Goal: Information Seeking & Learning: Learn about a topic

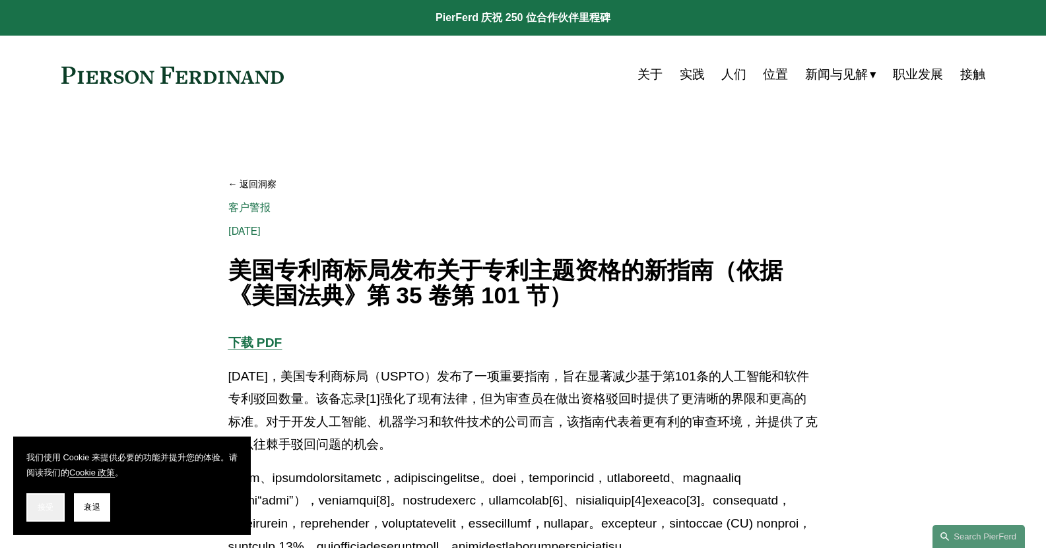
click at [44, 508] on font "接受" at bounding box center [46, 507] width 16 height 9
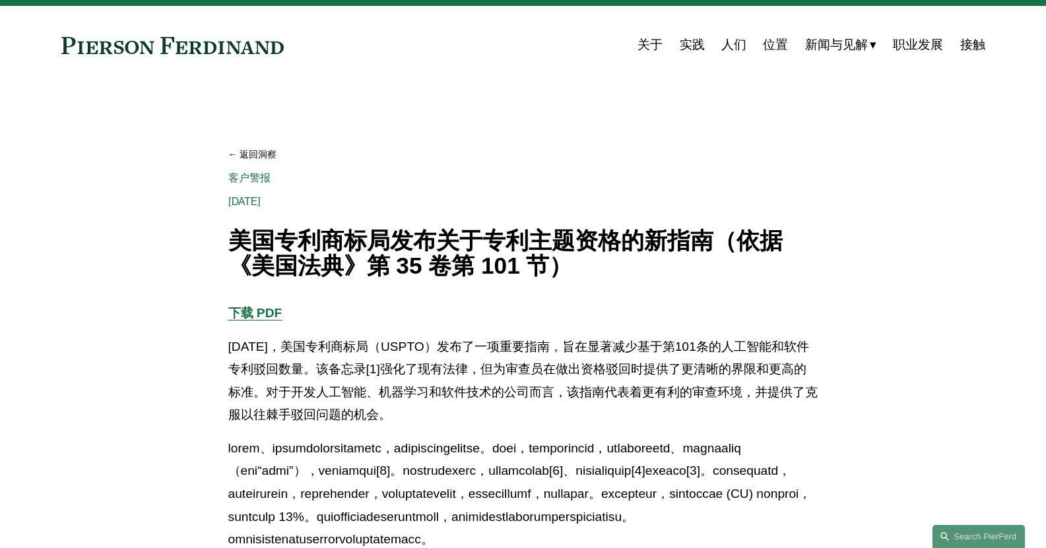
scroll to position [220, 0]
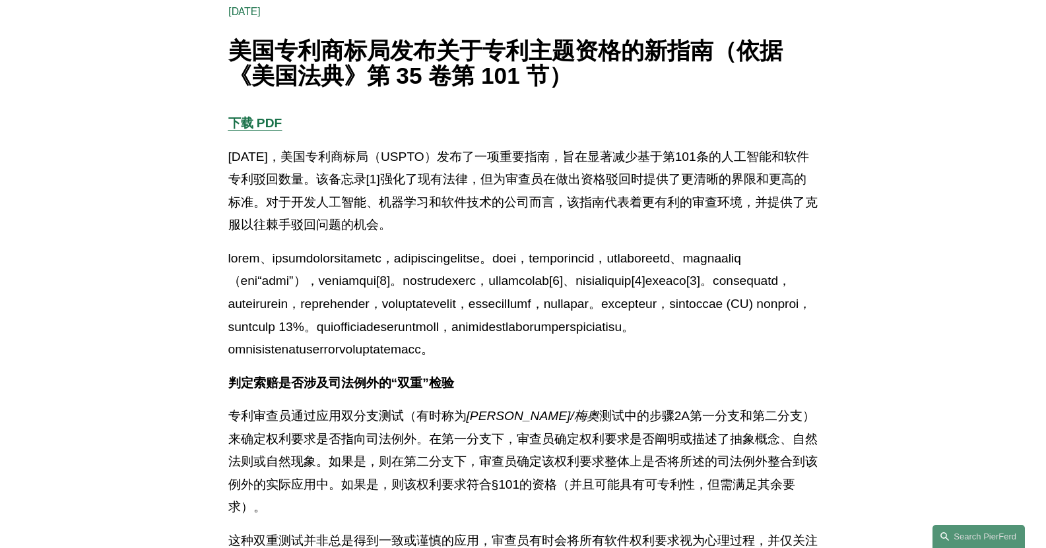
drag, startPoint x: 648, startPoint y: 223, endPoint x: 312, endPoint y: 151, distance: 344.2
click at [312, 151] on p "2025年8月4日，美国专利商标局（USPTO）发布了一项重要指南，旨在显著减少基于第101条的人工智能和软件专利驳回数量。该备忘录[1]强化了现有法律，但为…" at bounding box center [523, 191] width 590 height 91
click at [312, 151] on font "2025年8月4日，美国专利商标局（USPTO）发布了一项重要指南，旨在显著减少基于第101条的人工智能和软件专利驳回数量。该备忘录[1]强化了现有法律，但为…" at bounding box center [522, 191] width 589 height 83
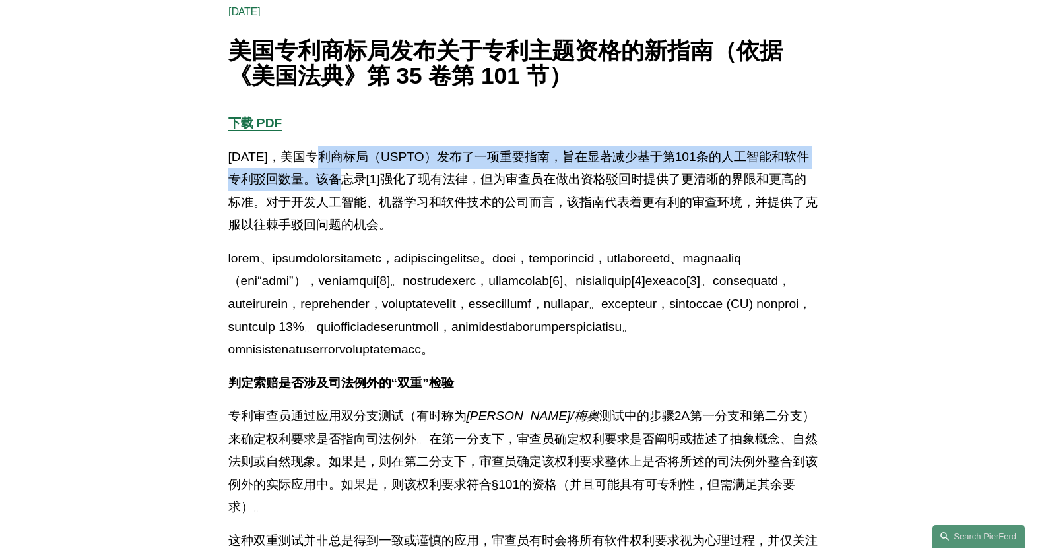
drag, startPoint x: 321, startPoint y: 152, endPoint x: 343, endPoint y: 186, distance: 40.3
click at [343, 186] on font "2025年8月4日，美国专利商标局（USPTO）发布了一项重要指南，旨在显著减少基于第101条的人工智能和软件专利驳回数量。该备忘录[1]强化了现有法律，但为…" at bounding box center [522, 191] width 589 height 83
drag, startPoint x: 345, startPoint y: 178, endPoint x: 310, endPoint y: 154, distance: 41.9
click at [310, 154] on font "2025年8月4日，美国专利商标局（USPTO）发布了一项重要指南，旨在显著减少基于第101条的人工智能和软件专利驳回数量。该备忘录[1]强化了现有法律，但为…" at bounding box center [522, 191] width 589 height 83
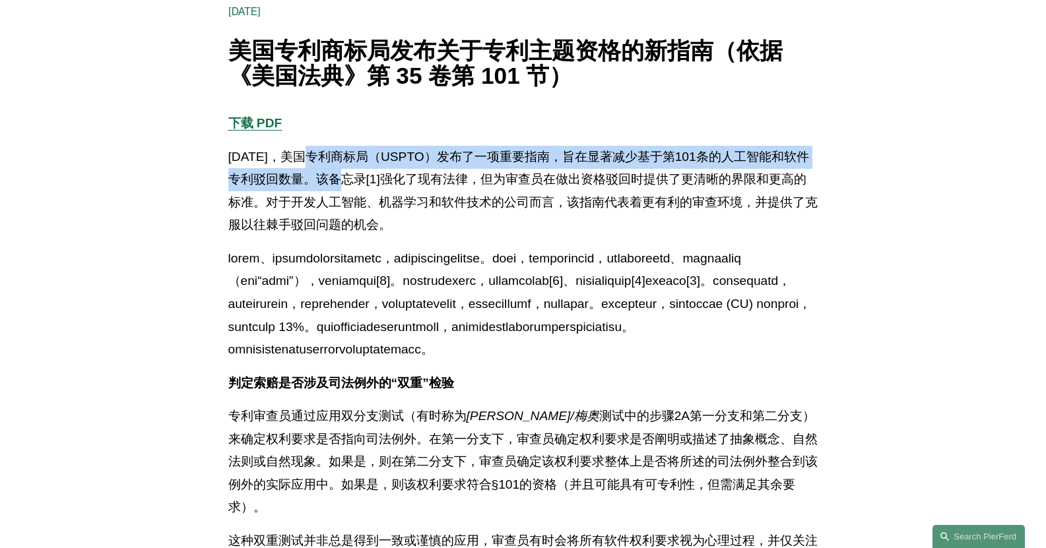
click at [310, 154] on font "2025年8月4日，美国专利商标局（USPTO）发布了一项重要指南，旨在显著减少基于第101条的人工智能和软件专利驳回数量。该备忘录[1]强化了现有法律，但为…" at bounding box center [522, 191] width 589 height 83
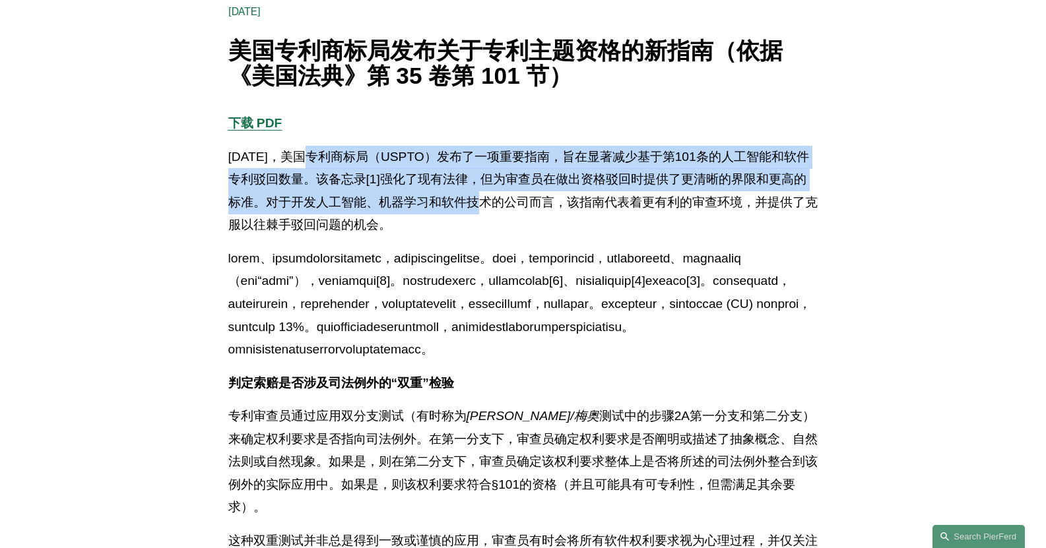
drag, startPoint x: 310, startPoint y: 154, endPoint x: 484, endPoint y: 207, distance: 182.7
click at [484, 207] on font "2025年8月4日，美国专利商标局（USPTO）发布了一项重要指南，旨在显著减少基于第101条的人工智能和软件专利驳回数量。该备忘录[1]强化了现有法律，但为…" at bounding box center [522, 191] width 589 height 83
click at [486, 207] on font "2025年8月4日，美国专利商标局（USPTO）发布了一项重要指南，旨在显著减少基于第101条的人工智能和软件专利驳回数量。该备忘录[1]强化了现有法律，但为…" at bounding box center [522, 191] width 589 height 83
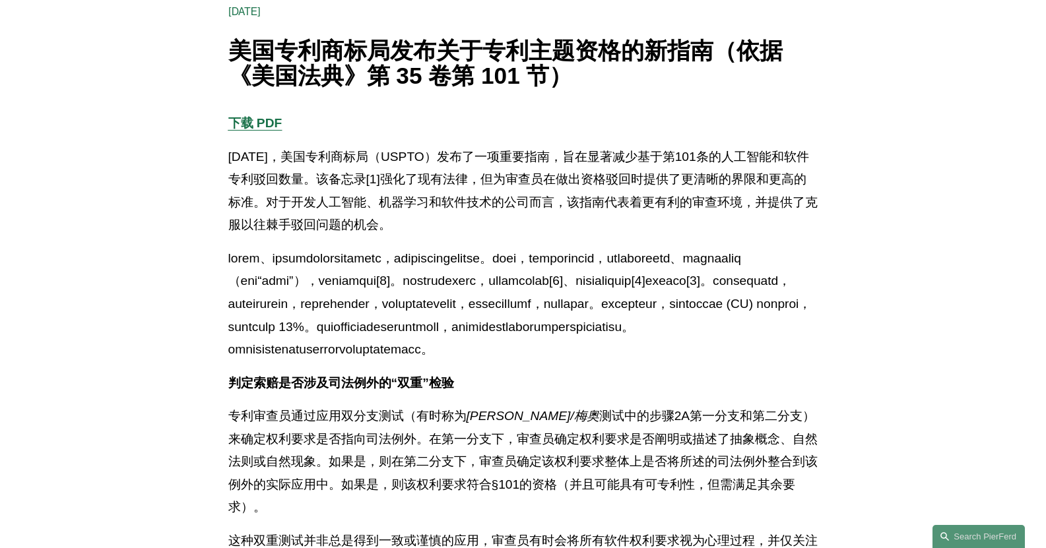
click at [525, 216] on p "2025年8月4日，美国专利商标局（USPTO）发布了一项重要指南，旨在显著减少基于第101条的人工智能和软件专利驳回数量。该备忘录[1]强化了现有法律，但为…" at bounding box center [523, 191] width 590 height 91
click at [564, 211] on p "2025年8月4日，美国专利商标局（USPTO）发布了一项重要指南，旨在显著减少基于第101条的人工智能和软件专利驳回数量。该备忘录[1]强化了现有法律，但为…" at bounding box center [523, 191] width 590 height 91
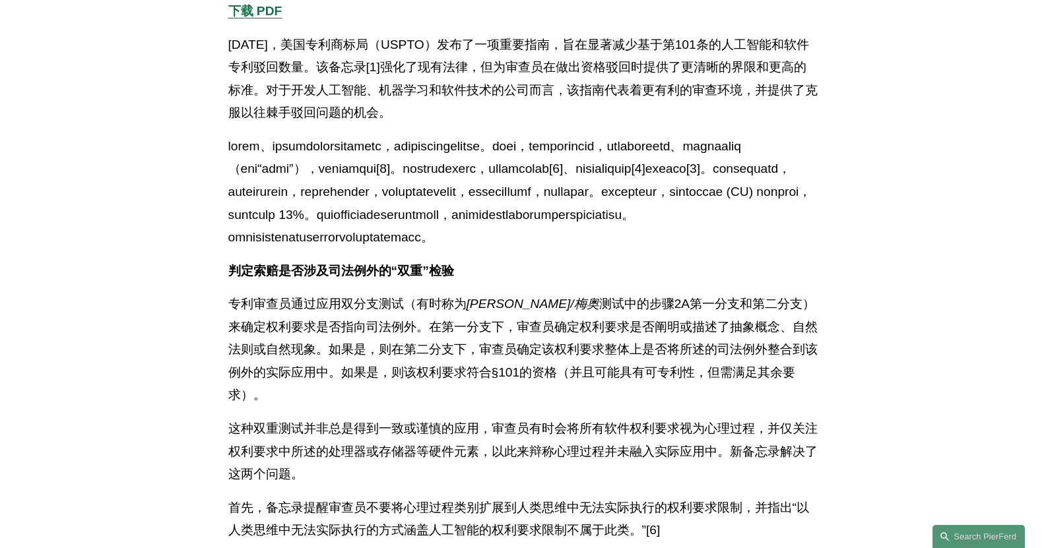
scroll to position [330, 0]
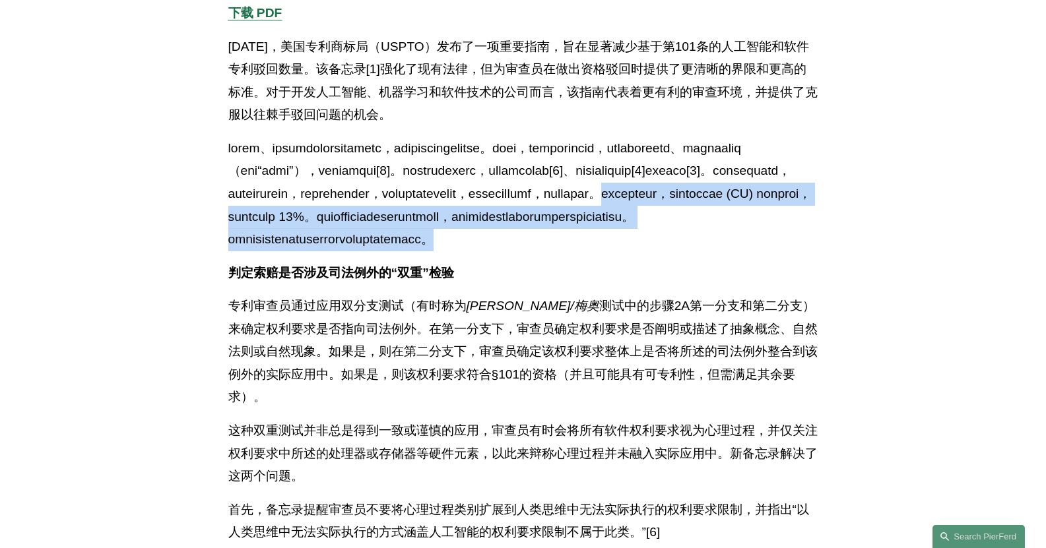
drag, startPoint x: 661, startPoint y: 244, endPoint x: 687, endPoint y: 310, distance: 71.1
click at [687, 251] on p at bounding box center [523, 194] width 590 height 114
click at [686, 251] on p at bounding box center [523, 194] width 590 height 114
drag, startPoint x: 694, startPoint y: 308, endPoint x: 660, endPoint y: 244, distance: 72.3
click at [660, 244] on p at bounding box center [523, 194] width 590 height 114
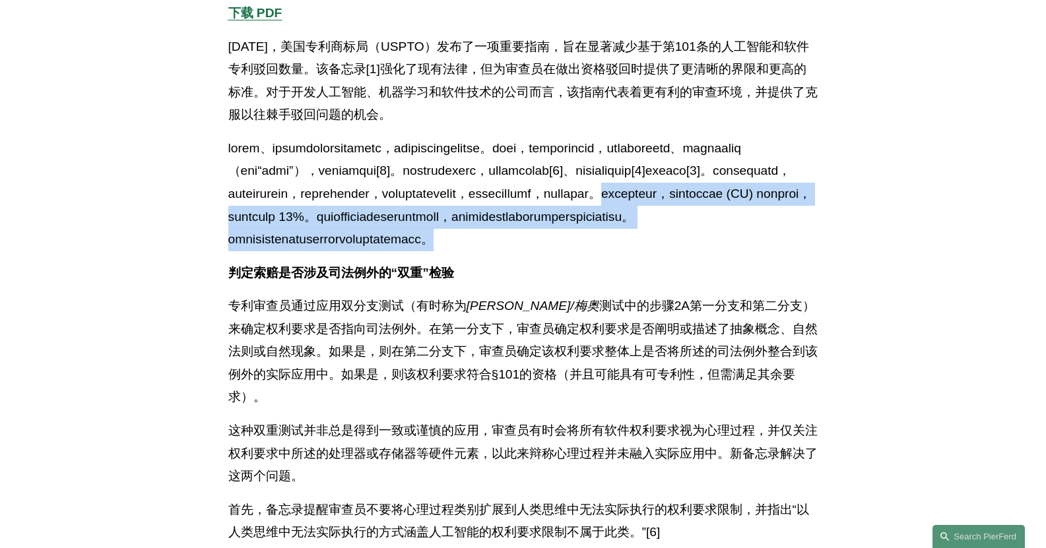
click at [660, 243] on font at bounding box center [519, 193] width 583 height 105
click at [670, 246] on font at bounding box center [519, 193] width 583 height 105
drag, startPoint x: 659, startPoint y: 302, endPoint x: 669, endPoint y: 234, distance: 68.7
click at [669, 234] on p at bounding box center [523, 194] width 590 height 114
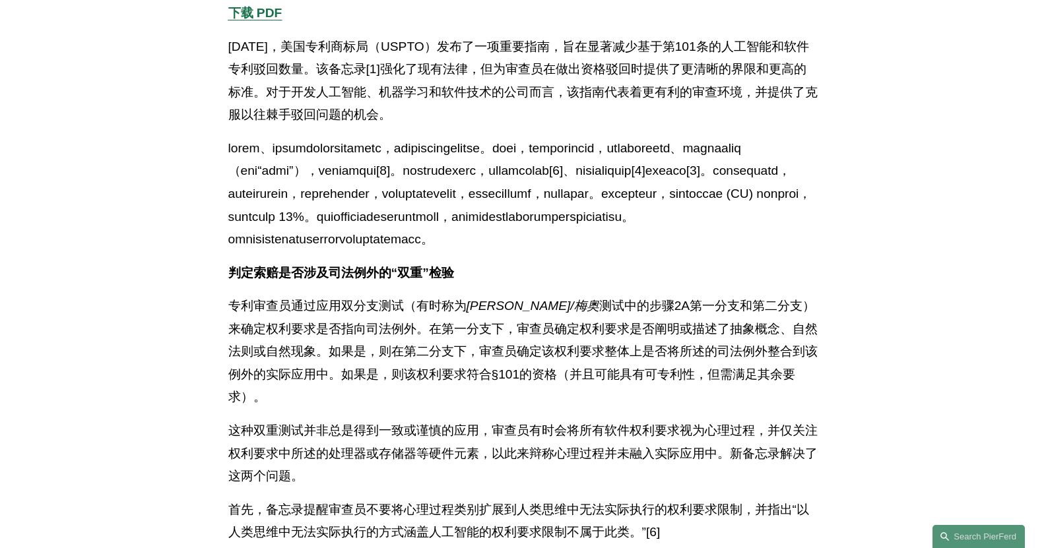
click at [665, 233] on font at bounding box center [519, 193] width 583 height 105
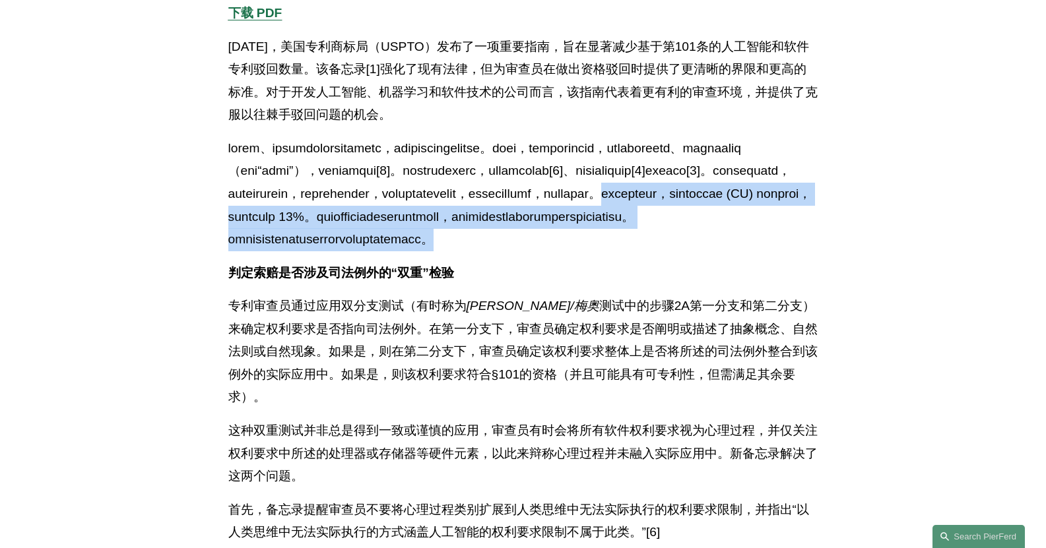
drag, startPoint x: 670, startPoint y: 255, endPoint x: 679, endPoint y: 306, distance: 50.9
click at [679, 251] on p at bounding box center [523, 194] width 590 height 114
drag, startPoint x: 644, startPoint y: 306, endPoint x: 686, endPoint y: 240, distance: 78.2
click at [686, 240] on p at bounding box center [523, 194] width 590 height 114
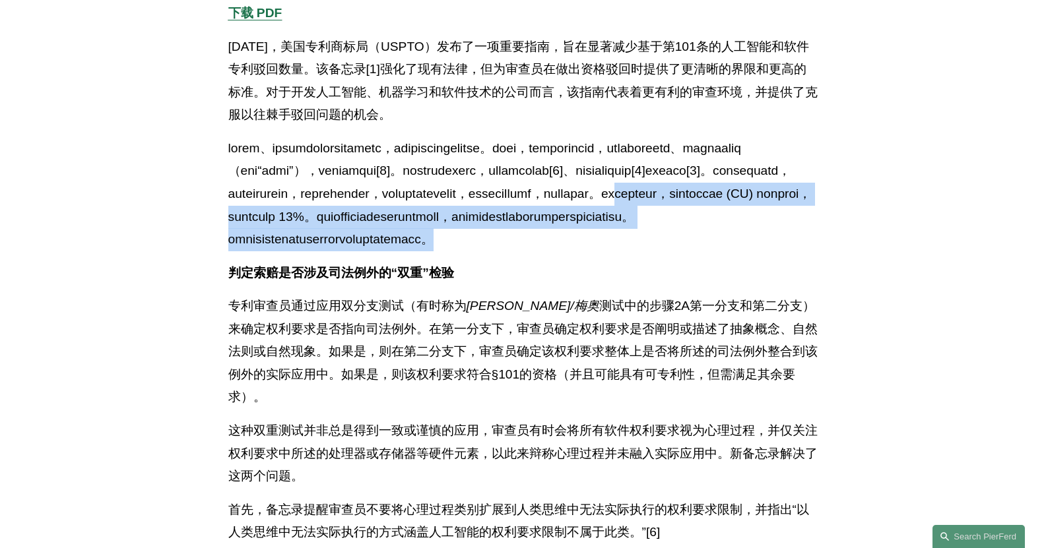
click at [686, 240] on font at bounding box center [519, 193] width 583 height 105
drag, startPoint x: 683, startPoint y: 266, endPoint x: 705, endPoint y: 304, distance: 44.0
click at [704, 251] on p at bounding box center [523, 194] width 590 height 114
click at [705, 251] on p at bounding box center [523, 194] width 590 height 114
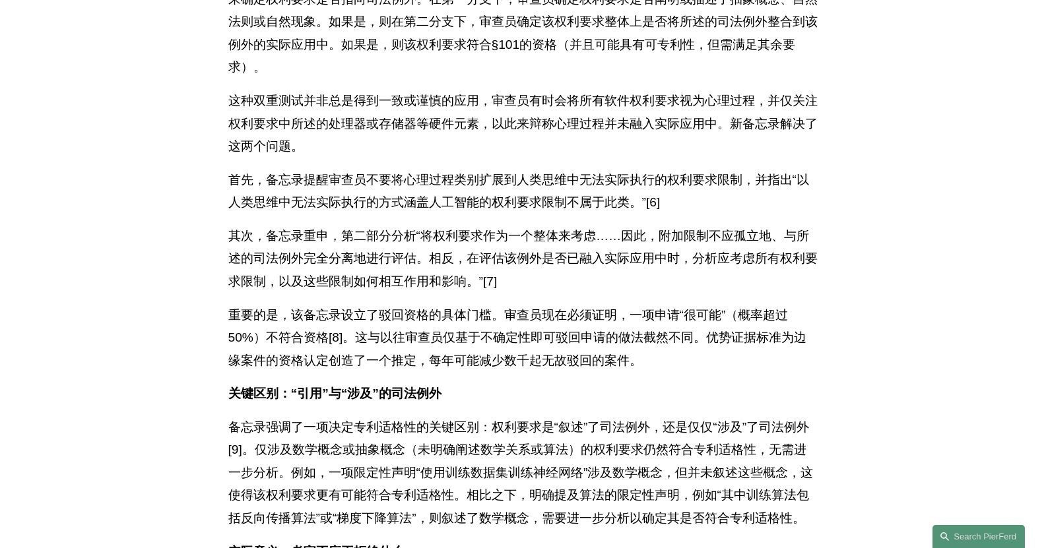
scroll to position [550, 0]
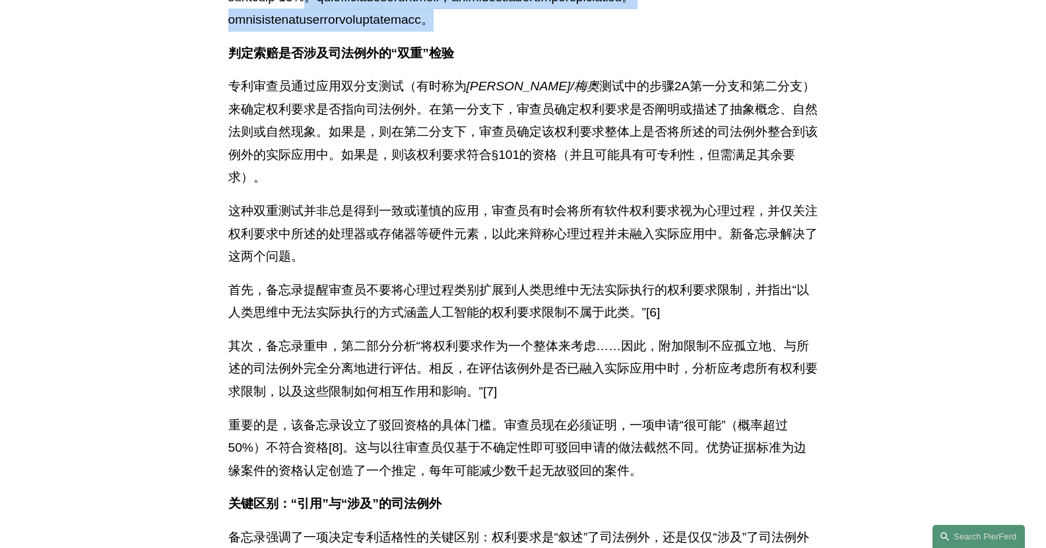
drag, startPoint x: 665, startPoint y: 74, endPoint x: 580, endPoint y: 46, distance: 89.1
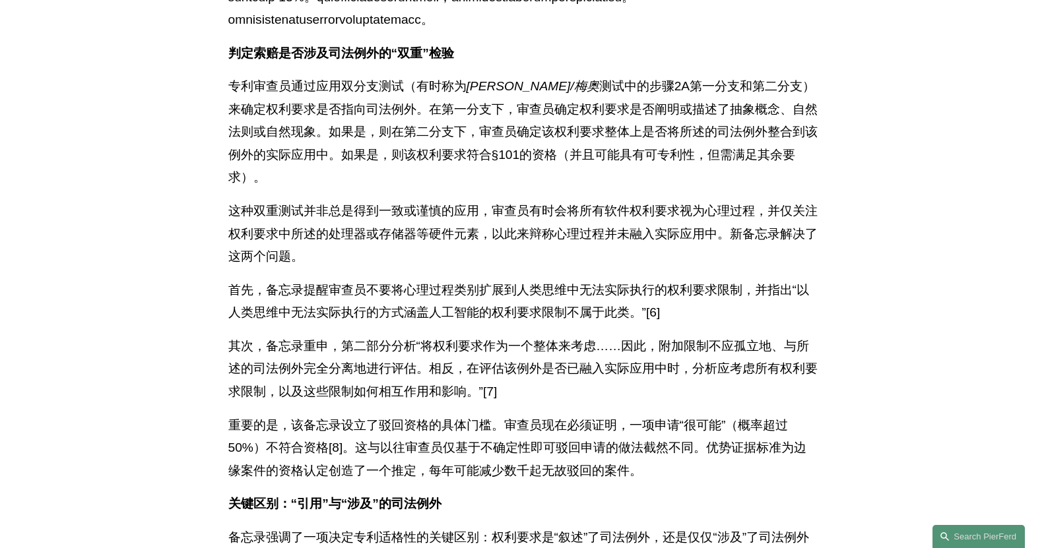
click at [222, 271] on div "下载 PDF 2025年8月4日，美国专利商标局（USPTO）发布了一项重要指南，旨在显著减少基于第101条的人工智能和软件专利驳回数量。该备忘录[1]强化了…" at bounding box center [523, 558] width 613 height 1552
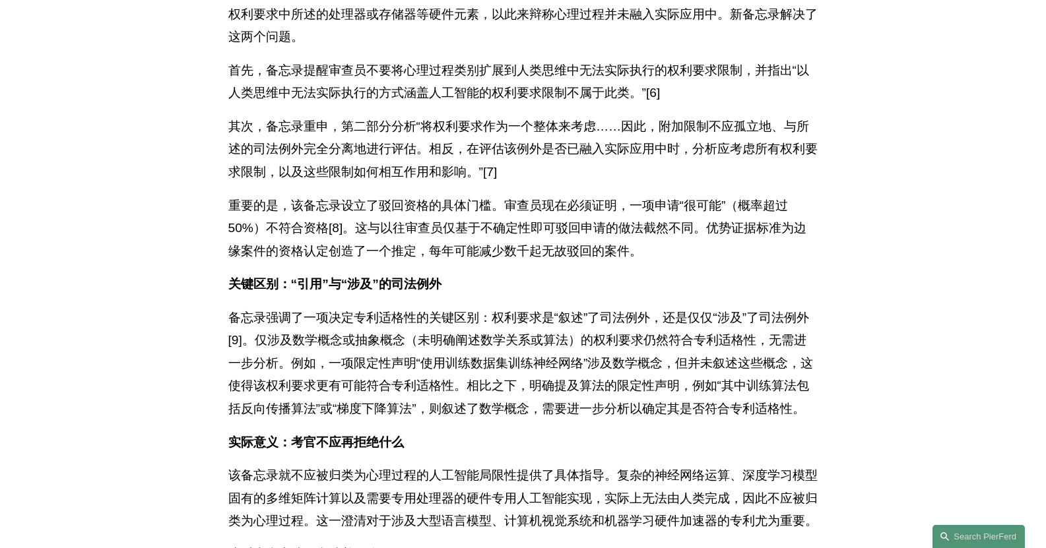
scroll to position [660, 0]
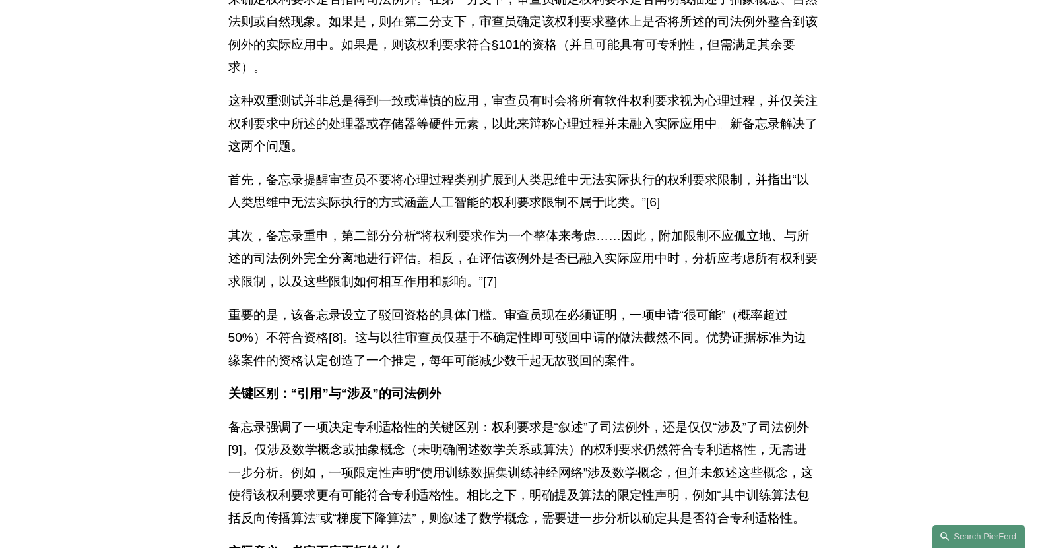
click at [705, 158] on p "这种双重测试并非总是得到一致或谨慎的应用，审查员有时会将所有软件权利要求视为心理过程，并仅关注权利要求中所述的处理器或存储器等硬件元素，以此来辩称心理过程并未…" at bounding box center [523, 124] width 590 height 69
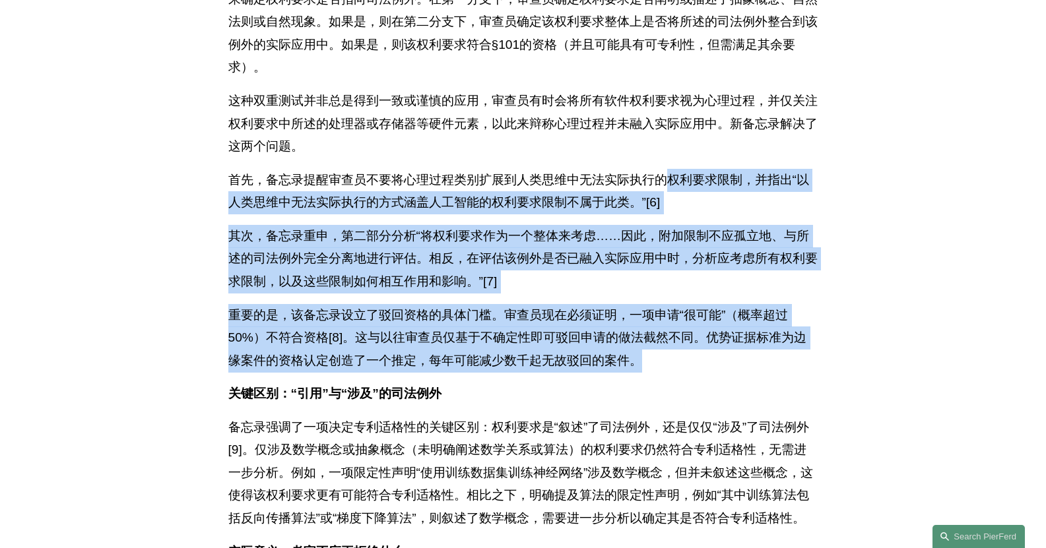
drag, startPoint x: 678, startPoint y: 230, endPoint x: 805, endPoint y: 402, distance: 214.3
click at [805, 402] on div "下载 PDF 2025年8月4日，美国专利商标局（USPTO）发布了一项重要指南，旨在显著减少基于第101条的人工智能和软件专利驳回数量。该备忘录[1]强化了…" at bounding box center [523, 442] width 590 height 1541
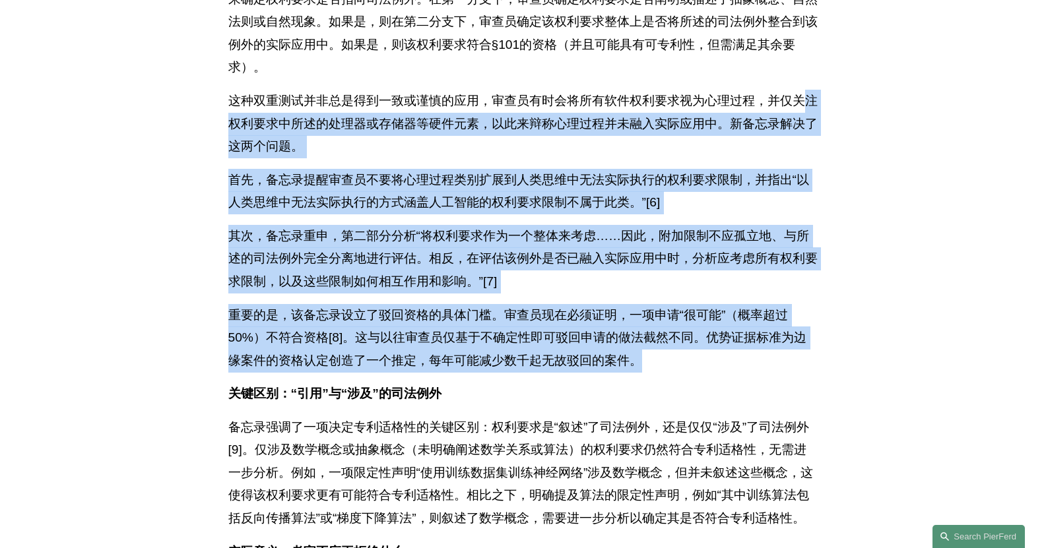
drag, startPoint x: 896, startPoint y: 415, endPoint x: 820, endPoint y: 138, distance: 287.4
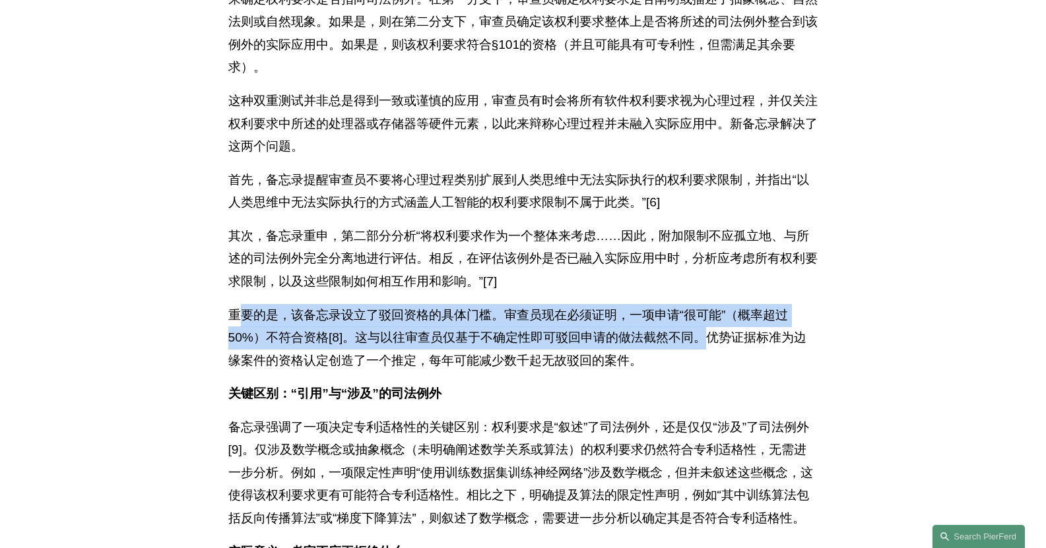
drag, startPoint x: 241, startPoint y: 358, endPoint x: 712, endPoint y: 395, distance: 472.8
click at [712, 373] on p "重要的是，该备忘录设立了驳回资格的具体门槛。审查员现在必须证明，一项申请“很可能”（概率超过50%）不符合资格[8]。这与以往审查员仅基于不确定性即可驳回申请…" at bounding box center [523, 338] width 590 height 69
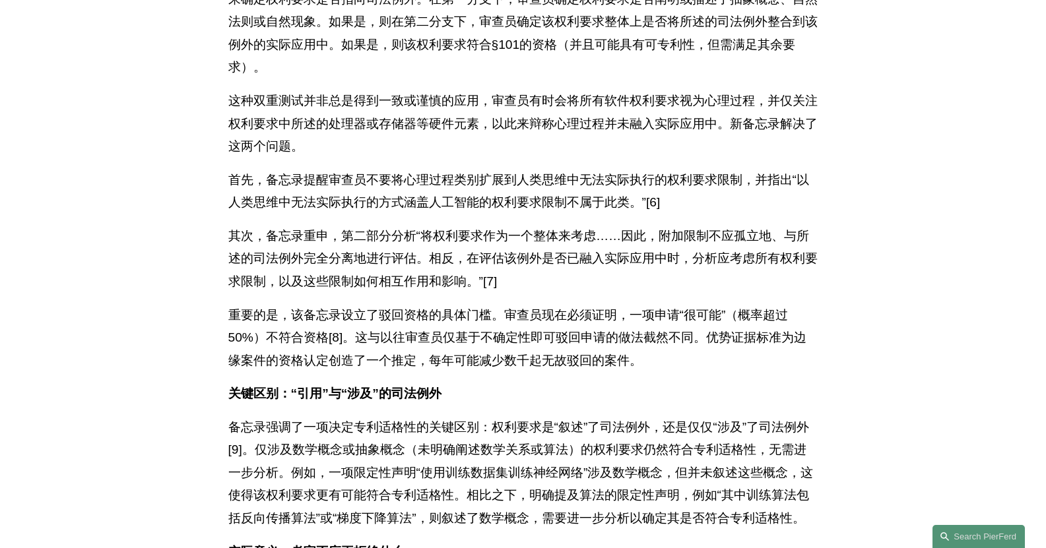
click at [717, 373] on p "重要的是，该备忘录设立了驳回资格的具体门槛。审查员现在必须证明，一项申请“很可能”（概率超过50%）不符合资格[8]。这与以往审查员仅基于不确定性即可驳回申请…" at bounding box center [523, 338] width 590 height 69
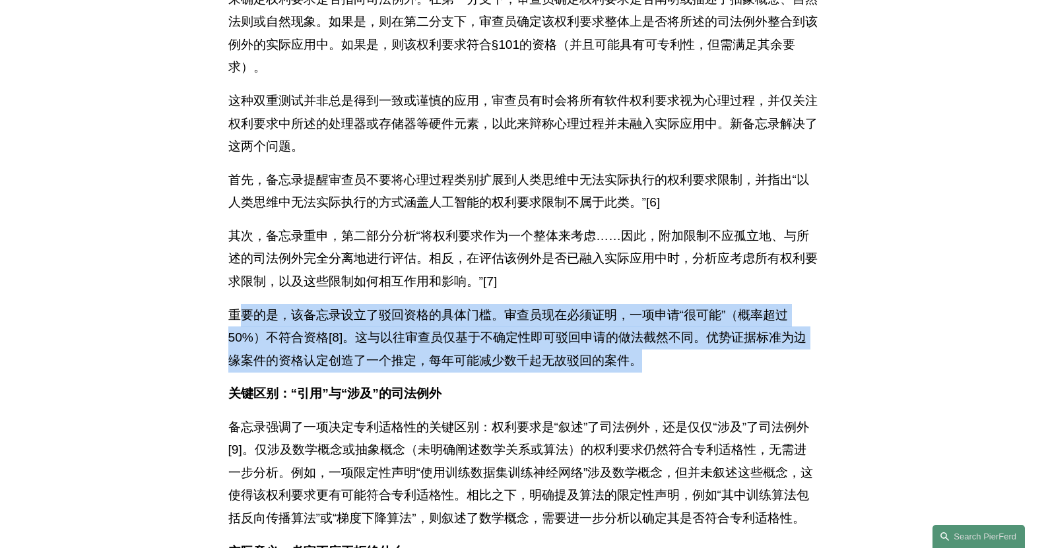
drag, startPoint x: 714, startPoint y: 407, endPoint x: 240, endPoint y: 351, distance: 476.6
click at [240, 351] on p "重要的是，该备忘录设立了驳回资格的具体门槛。审查员现在必须证明，一项申请“很可能”（概率超过50%）不符合资格[8]。这与以往审查员仅基于不确定性即可驳回申请…" at bounding box center [523, 338] width 590 height 69
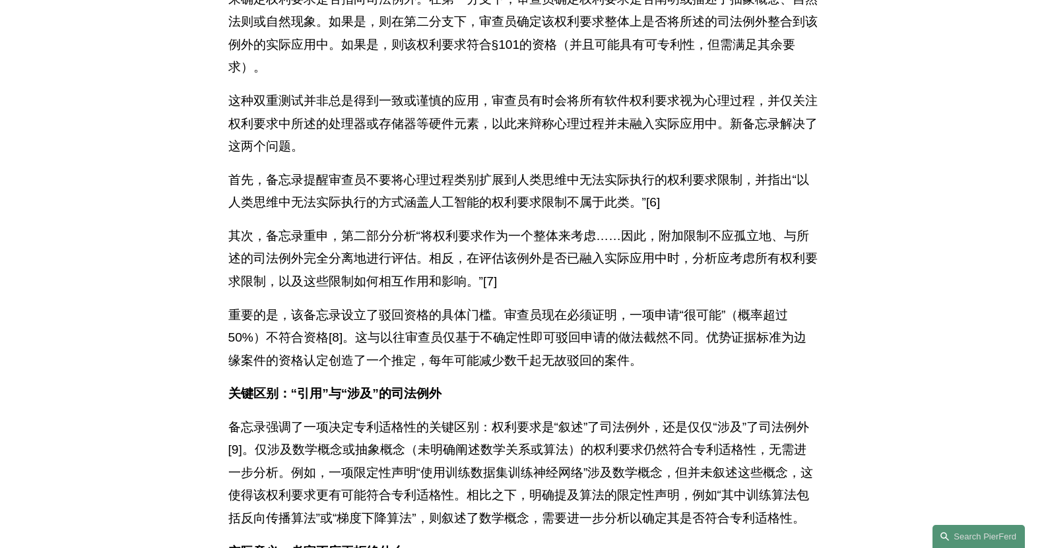
click at [218, 352] on div "下载 PDF 2025年8月4日，美国专利商标局（USPTO）发布了一项重要指南，旨在显著减少基于第101条的人工智能和软件专利驳回数量。该备忘录[1]强化了…" at bounding box center [523, 448] width 613 height 1552
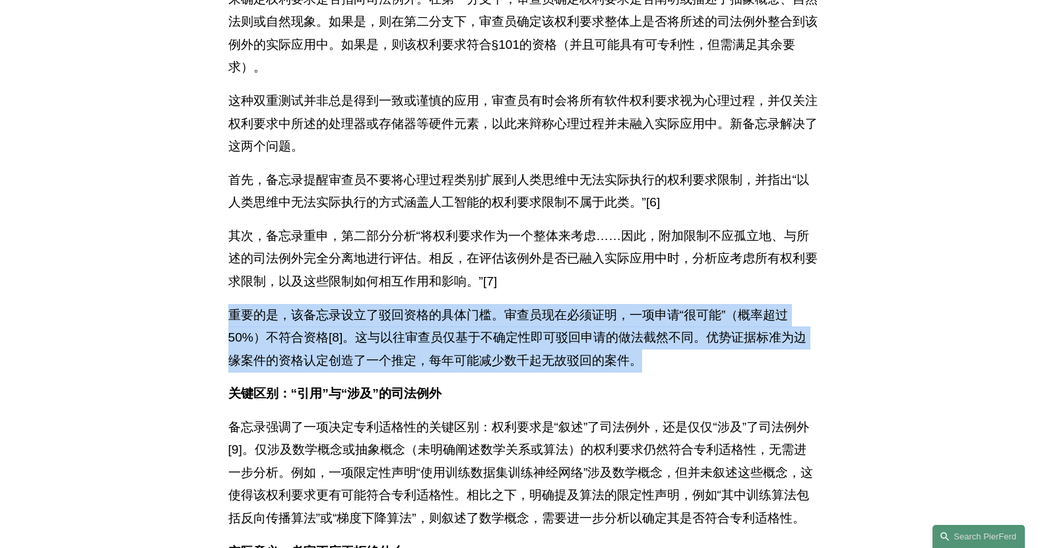
drag, startPoint x: 203, startPoint y: 355, endPoint x: 709, endPoint y: 415, distance: 509.1
click at [710, 373] on p "重要的是，该备忘录设立了驳回资格的具体门槛。审查员现在必须证明，一项申请“很可能”（概率超过50%）不符合资格[8]。这与以往审查员仅基于不确定性即可驳回申请…" at bounding box center [523, 338] width 590 height 69
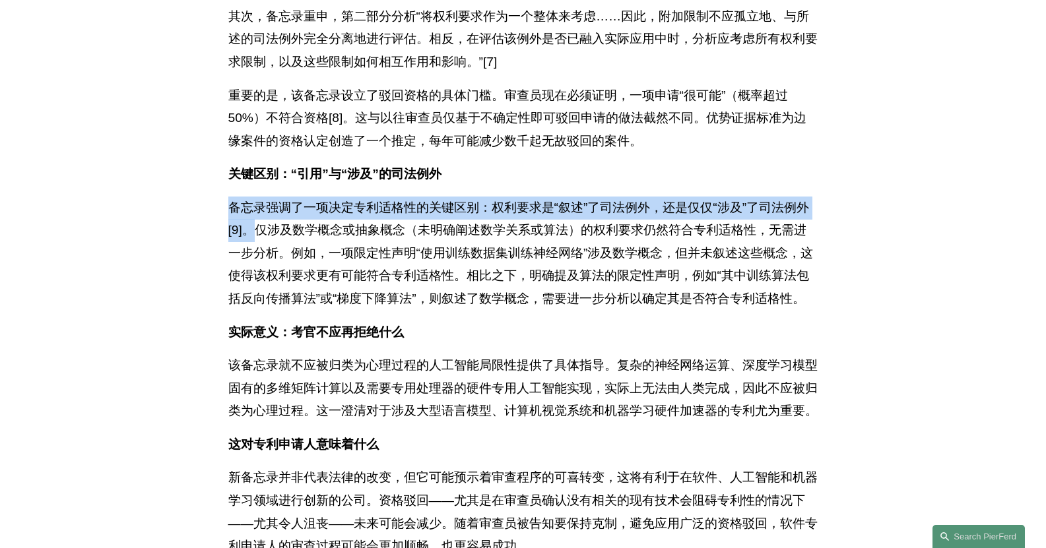
drag, startPoint x: 261, startPoint y: 275, endPoint x: 204, endPoint y: 256, distance: 59.9
click at [204, 256] on article "返回洞察 美国专利商标局发布关于专利主题资格的新指南（依据《美国法典》第 35 卷第 101 节） 客户警报 8月28日 作者： 特雷弗·鲁宾 下载 PDF …" at bounding box center [523, 390] width 1046 height 2313
drag, startPoint x: 207, startPoint y: 251, endPoint x: 248, endPoint y: 272, distance: 45.8
click at [248, 272] on article "返回洞察 美国专利商标局发布关于专利主题资格的新指南（依据《美国法典》第 35 卷第 101 节） 客户警报 8月28日 作者： 特雷弗·鲁宾 下载 PDF …" at bounding box center [523, 390] width 1046 height 2313
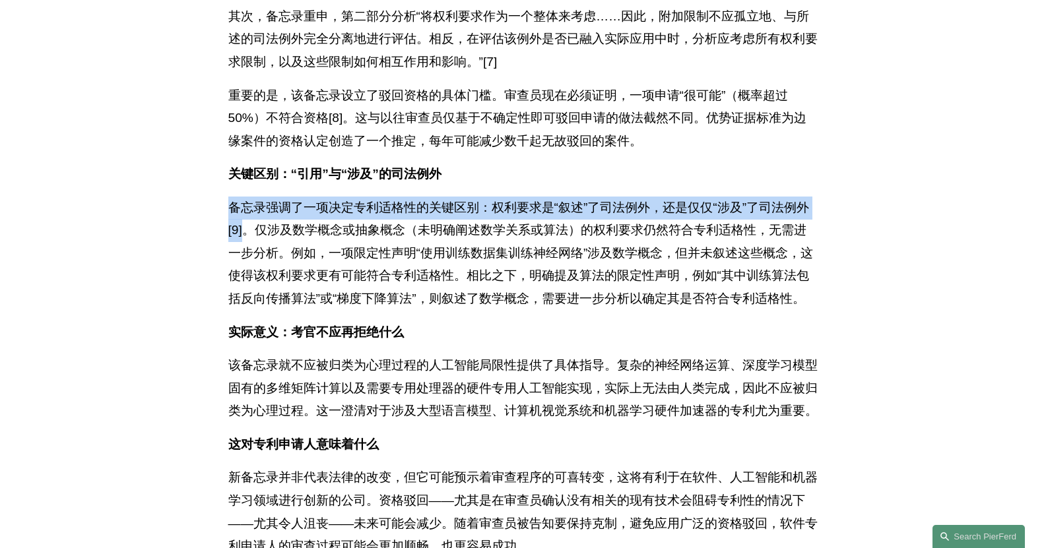
click at [248, 272] on font "备忘录强调了一项决定专利适格性的关键区别：权利要求是“叙述”了司法例外，还是仅仅“涉及”了司法例外[9]。​​仅涉及数学概念或抽象概念（未明确阐述数学关系或算…" at bounding box center [520, 253] width 585 height 105
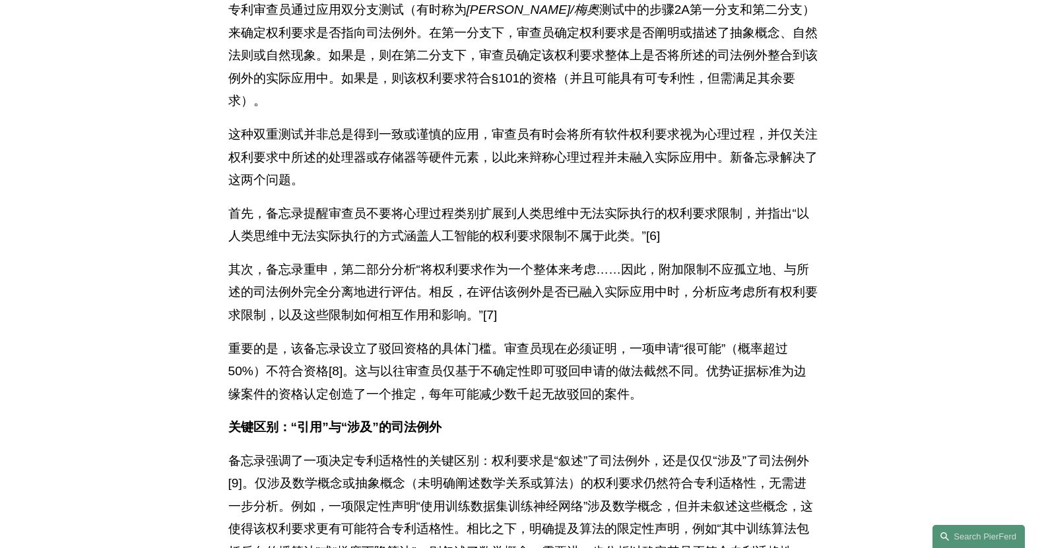
scroll to position [550, 0]
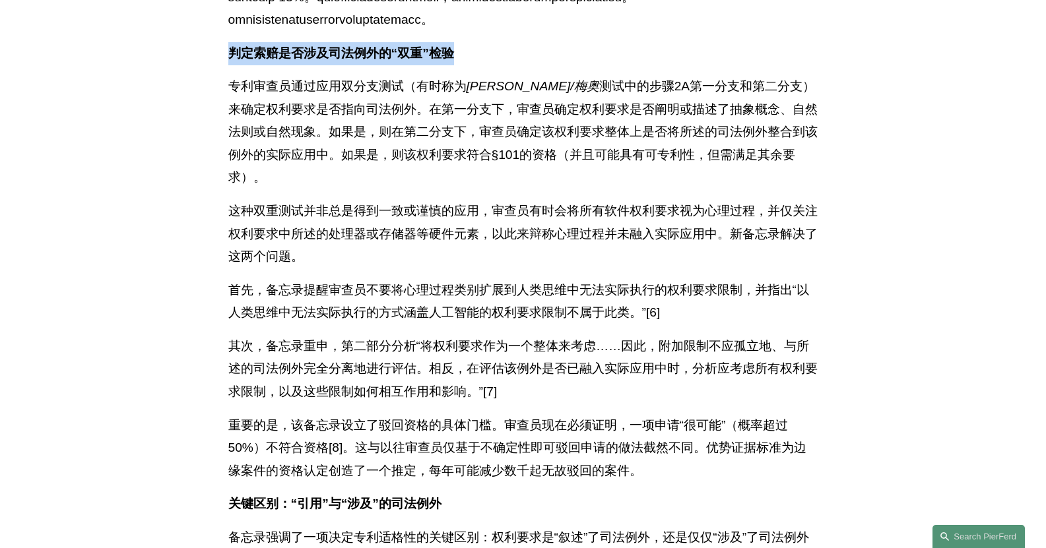
drag, startPoint x: 228, startPoint y: 125, endPoint x: 558, endPoint y: 125, distance: 330.0
click at [558, 65] on p "判定索赔是否涉及司法例外的“双重”检验" at bounding box center [523, 53] width 590 height 23
click at [562, 65] on p "判定索赔是否涉及司法例外的“双重”检验" at bounding box center [523, 53] width 590 height 23
drag, startPoint x: 463, startPoint y: 119, endPoint x: 213, endPoint y: 112, distance: 250.9
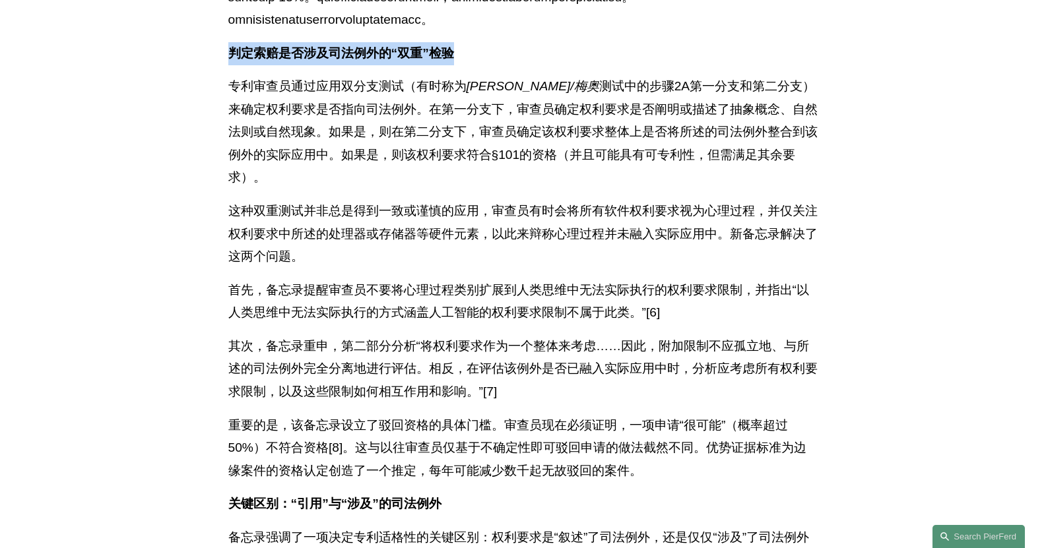
drag, startPoint x: 211, startPoint y: 119, endPoint x: 500, endPoint y: 125, distance: 289.8
click at [500, 65] on p "判定索赔是否涉及司法例外的“双重”检验" at bounding box center [523, 53] width 590 height 23
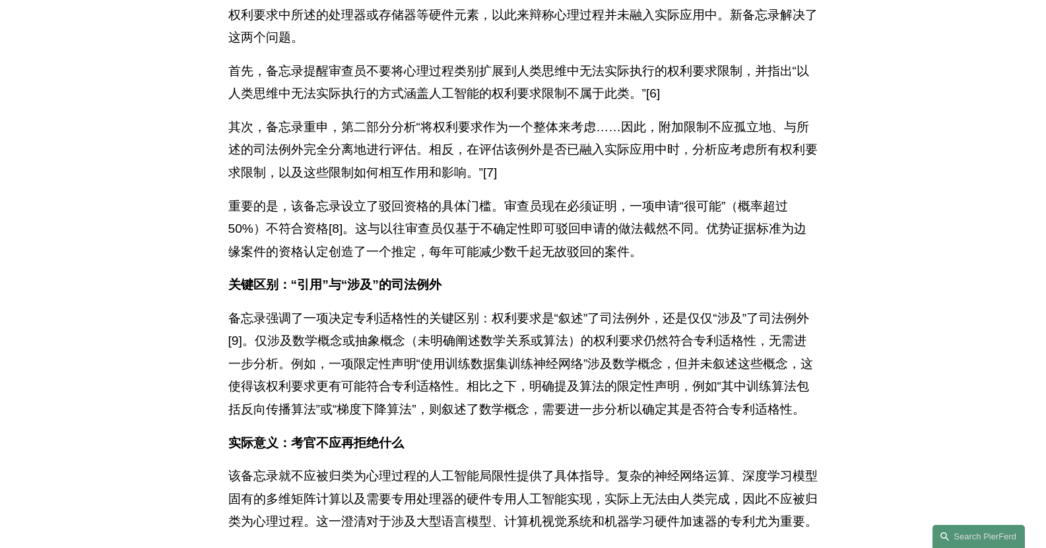
scroll to position [770, 0]
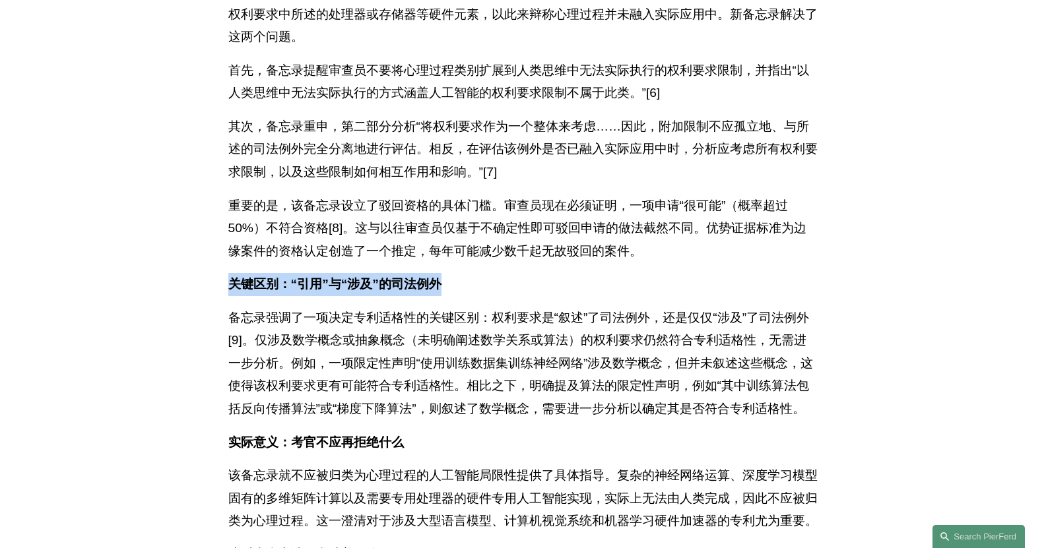
drag, startPoint x: 233, startPoint y: 331, endPoint x: 529, endPoint y: 323, distance: 296.4
click at [529, 296] on p "关键区别：“引用”与“涉及”的司法例外" at bounding box center [523, 284] width 590 height 23
drag, startPoint x: 529, startPoint y: 323, endPoint x: 217, endPoint y: 324, distance: 312.2
click at [222, 324] on div "下载 PDF 2025年8月4日，美国专利商标局（USPTO）发布了一项重要指南，旨在显著减少基于第101条的人工智能和软件专利驳回数量。该备忘录[1]强化了…" at bounding box center [523, 338] width 613 height 1552
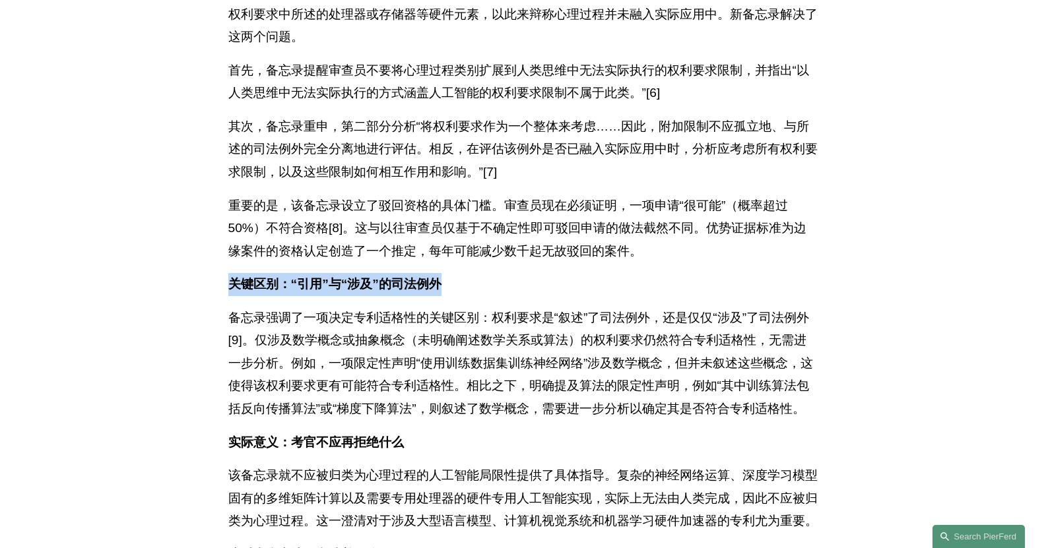
click at [210, 324] on article "返回洞察 美国专利商标局发布关于专利主题资格的新指南（依据《美国法典》第 35 卷第 101 节） 客户警报 8月28日 作者： 特雷弗·鲁宾 下载 PDF …" at bounding box center [523, 501] width 1046 height 2313
drag, startPoint x: 205, startPoint y: 330, endPoint x: 477, endPoint y: 327, distance: 272.6
click at [467, 329] on article "返回洞察 美国专利商标局发布关于专利主题资格的新指南（依据《美国法典》第 35 卷第 101 节） 客户警报 8月28日 作者： 特雷弗·鲁宾 下载 PDF …" at bounding box center [523, 501] width 1046 height 2313
click at [477, 296] on p "关键区别：“引用”与“涉及”的司法例外" at bounding box center [523, 284] width 590 height 23
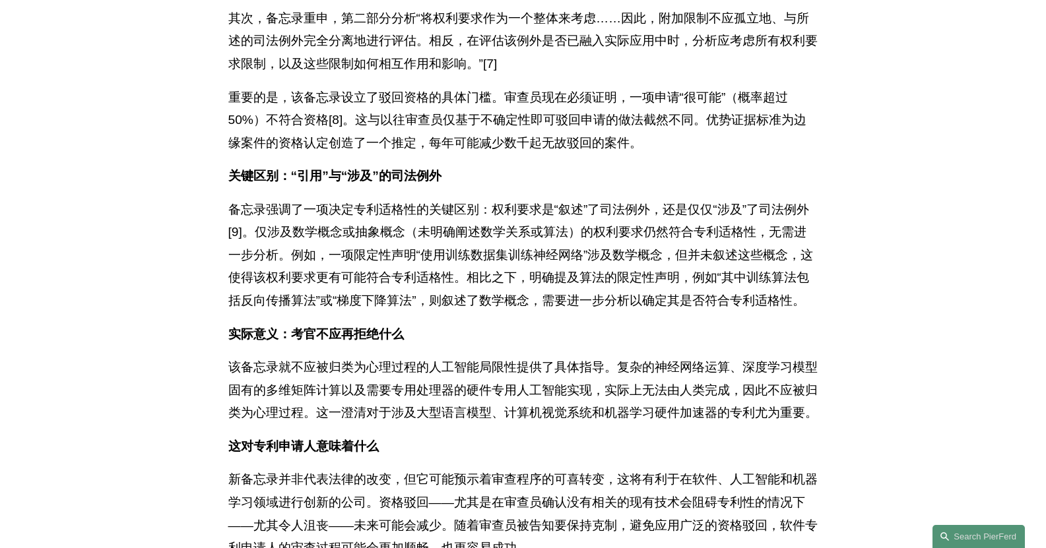
scroll to position [880, 0]
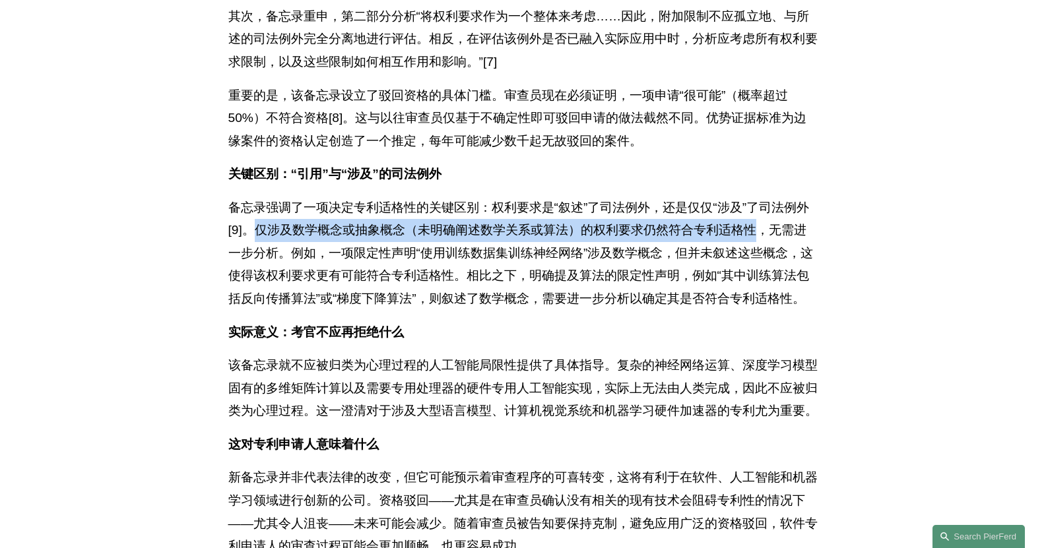
drag, startPoint x: 257, startPoint y: 275, endPoint x: 767, endPoint y: 270, distance: 509.6
click at [767, 270] on font "备忘录强调了一项决定专利适格性的关键区别：权利要求是“叙述”了司法例外，还是仅仅“涉及”了司法例外[9]。​​仅涉及数学概念或抽象概念（未明确阐述数学关系或算…" at bounding box center [520, 253] width 585 height 105
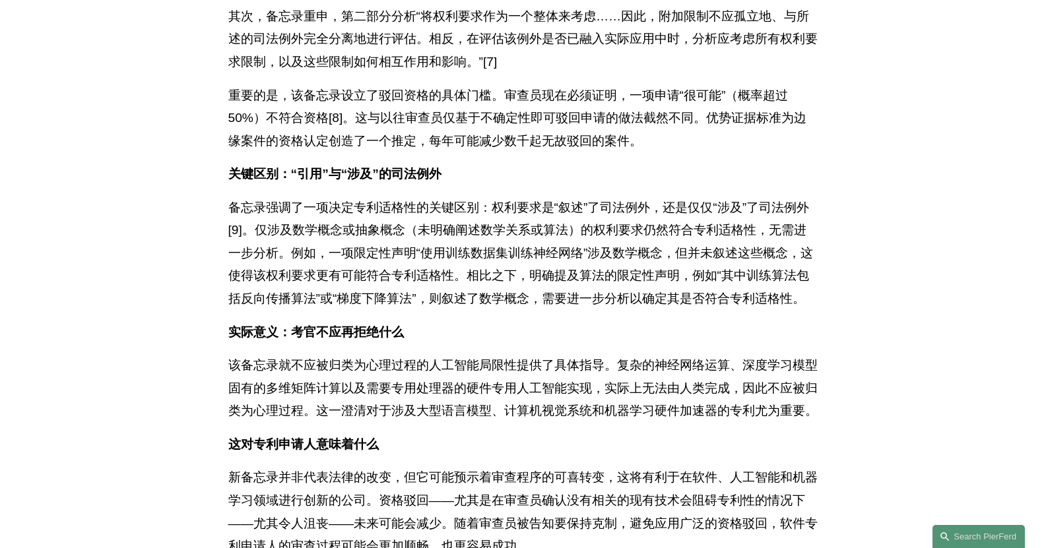
click at [331, 297] on font "备忘录强调了一项决定专利适格性的关键区别：权利要求是“叙述”了司法例外，还是仅仅“涉及”了司法例外[9]。​​仅涉及数学概念或抽象概念（未明确阐述数学关系或算…" at bounding box center [520, 253] width 585 height 105
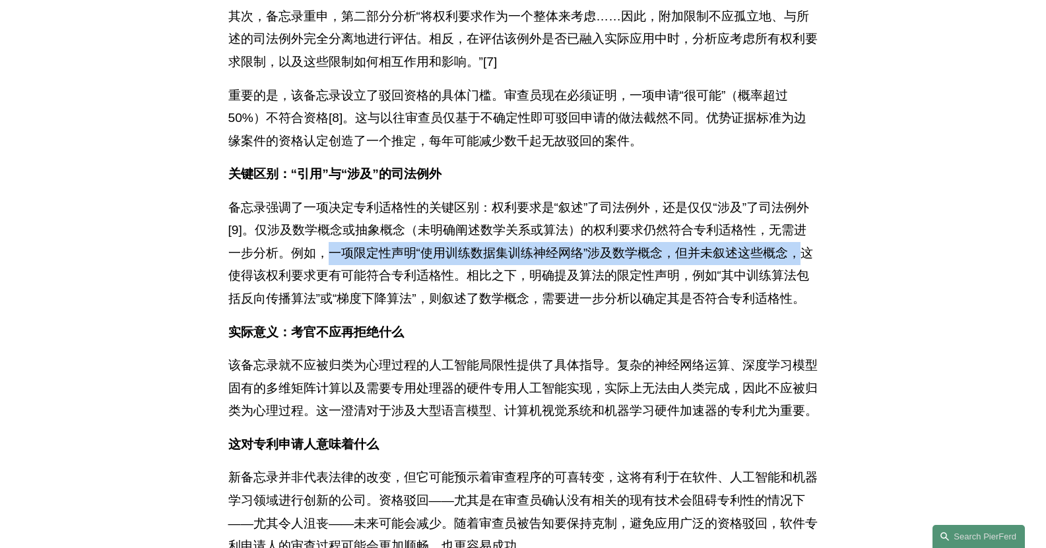
drag, startPoint x: 331, startPoint y: 297, endPoint x: 799, endPoint y: 296, distance: 468.6
click at [799, 296] on font "备忘录强调了一项决定专利适格性的关键区别：权利要求是“叙述”了司法例外，还是仅仅“涉及”了司法例外[9]。​​仅涉及数学概念或抽象概念（未明确阐述数学关系或算…" at bounding box center [520, 253] width 585 height 105
drag, startPoint x: 467, startPoint y: 325, endPoint x: 329, endPoint y: 304, distance: 140.2
click at [329, 304] on font "备忘录强调了一项决定专利适格性的关键区别：权利要求是“叙述”了司法例外，还是仅仅“涉及”了司法例外[9]。​​仅涉及数学概念或抽象概念（未明确阐述数学关系或算…" at bounding box center [520, 253] width 585 height 105
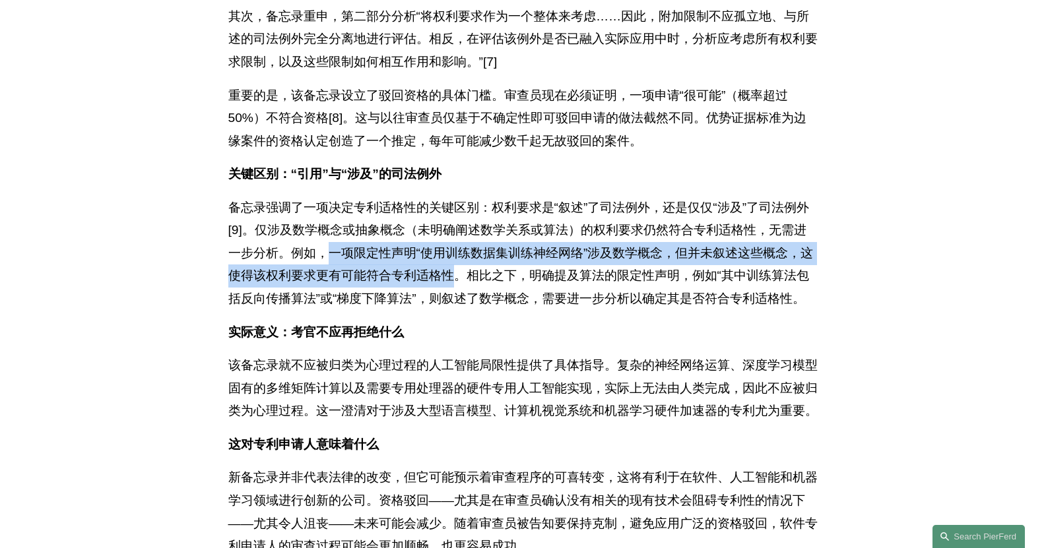
click at [329, 304] on font "备忘录强调了一项决定专利适格性的关键区别：权利要求是“叙述”了司法例外，还是仅仅“涉及”了司法例外[9]。​​仅涉及数学概念或抽象概念（未明确阐述数学关系或算…" at bounding box center [520, 253] width 585 height 105
drag, startPoint x: 329, startPoint y: 300, endPoint x: 475, endPoint y: 325, distance: 147.9
click at [475, 306] on font "备忘录强调了一项决定专利适格性的关键区别：权利要求是“叙述”了司法例外，还是仅仅“涉及”了司法例外[9]。​​仅涉及数学概念或抽象概念（未明确阐述数学关系或算…" at bounding box center [520, 253] width 585 height 105
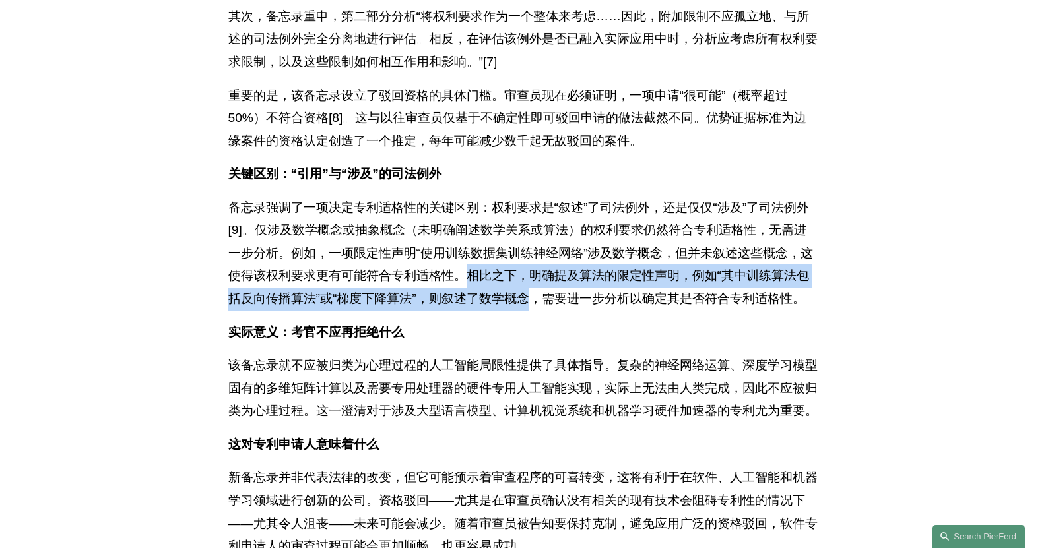
drag, startPoint x: 484, startPoint y: 322, endPoint x: 543, endPoint y: 345, distance: 63.5
click at [543, 306] on font "备忘录强调了一项决定专利适格性的关键区别：权利要求是“叙述”了司法例外，还是仅仅“涉及”了司法例外[9]。​​仅涉及数学概念或抽象概念（未明确阐述数学关系或算…" at bounding box center [520, 253] width 585 height 105
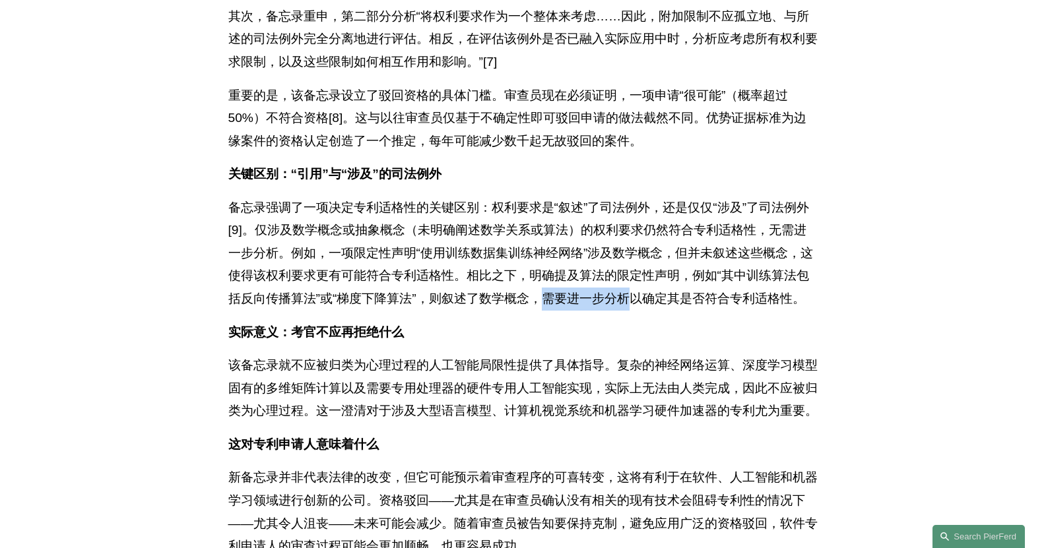
drag, startPoint x: 564, startPoint y: 344, endPoint x: 667, endPoint y: 362, distance: 105.3
click at [667, 311] on p "备忘录强调了一项决定专利适格性的关键区别：权利要求是“叙述”了司法例外，还是仅仅“涉及”了司法例外[9]。​​仅涉及数学概念或抽象概念（未明确阐述数学关系或算…" at bounding box center [523, 254] width 590 height 114
click at [668, 311] on p "备忘录强调了一项决定专利适格性的关键区别：权利要求是“叙述”了司法例外，还是仅仅“涉及”了司法例外[9]。​​仅涉及数学概念或抽象概念（未明确阐述数学关系或算…" at bounding box center [523, 254] width 590 height 114
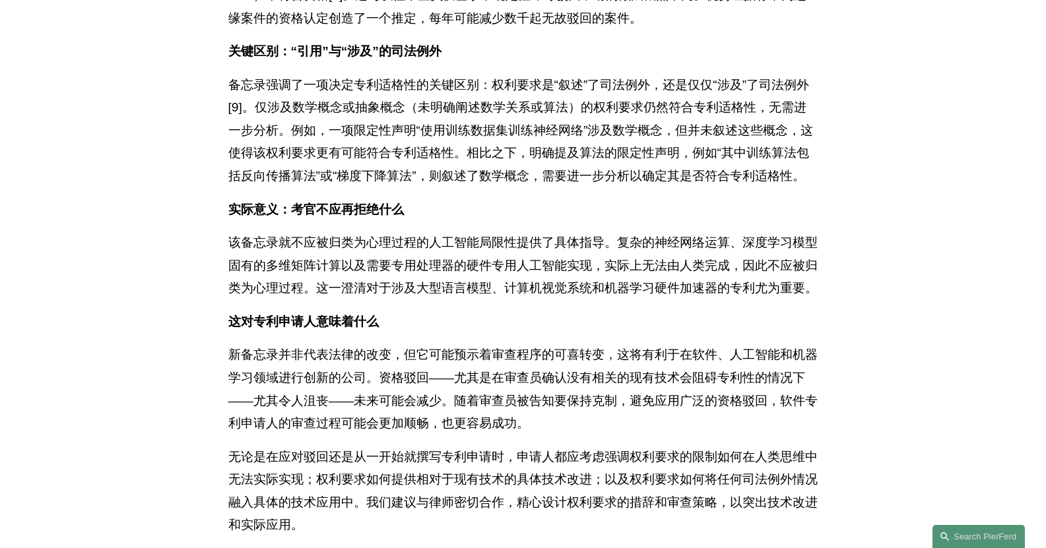
scroll to position [1100, 0]
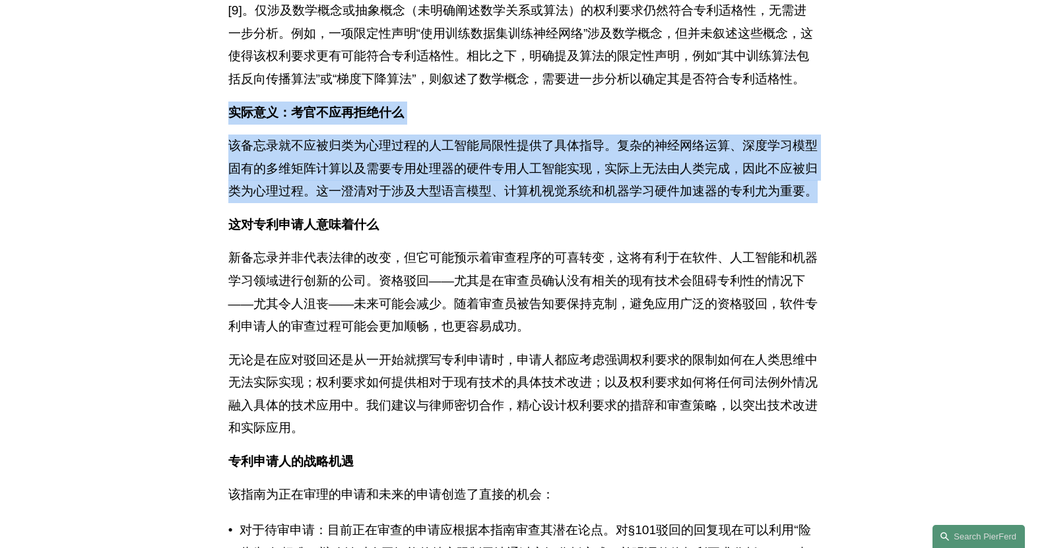
drag, startPoint x: 367, startPoint y: 288, endPoint x: 215, endPoint y: 184, distance: 184.7
click at [215, 184] on article "返回洞察 美国专利商标局发布关于专利主题资格的新指南（依据《美国法典》第 35 卷第 101 节） 客户警报 8月28日 作者： 特雷弗·鲁宾 下载 PDF …" at bounding box center [523, 171] width 1046 height 2313
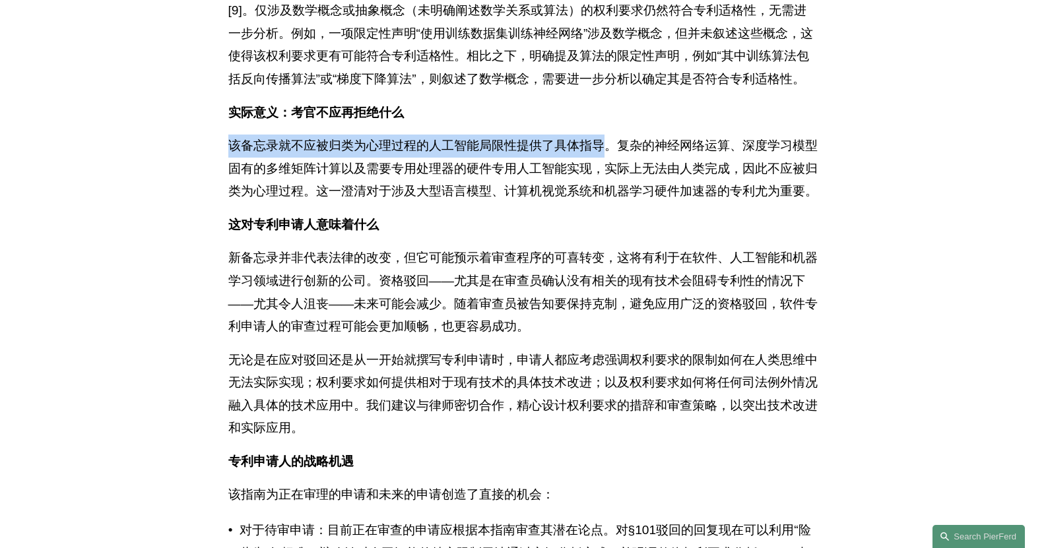
drag, startPoint x: 218, startPoint y: 212, endPoint x: 609, endPoint y: 213, distance: 390.1
click at [609, 213] on div "下载 PDF 2025年8月4日，美国专利商标局（USPTO）发布了一项重要指南，旨在显著减少基于第101条的人工智能和软件专利驳回数量。该备忘录[1]强化了…" at bounding box center [523, 8] width 613 height 1552
click at [609, 198] on font "该备忘录就不应被归类为心理过程的人工智能局限性提供了具体指导。复杂的神经网络运算、深度学习模型固有的多维矩阵计算以及需要专用处理器的硬件专用人工智能实现，实际…" at bounding box center [522, 168] width 589 height 59
click at [582, 198] on font "该备忘录就不应被归类为心理过程的人工智能局限性提供了具体指导。复杂的神经网络运算、深度学习模型固有的多维矩阵计算以及需要专用处理器的硬件专用人工智能实现，实际…" at bounding box center [522, 168] width 589 height 59
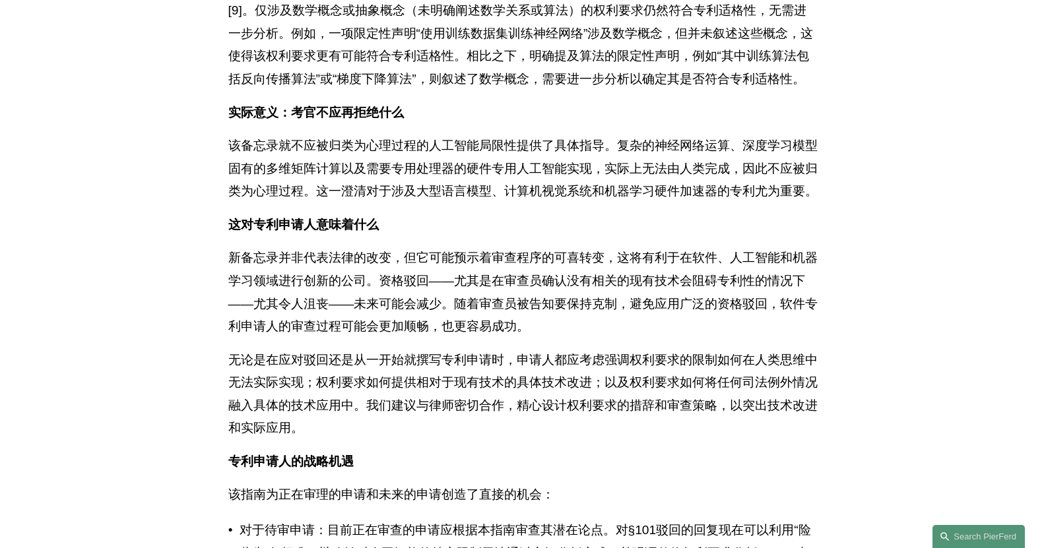
click at [603, 198] on font "该备忘录就不应被归类为心理过程的人工智能局限性提供了具体指导。复杂的神经网络运算、深度学习模型固有的多维矩阵计算以及需要专用处理器的硬件专用人工智能实现，实际…" at bounding box center [522, 168] width 589 height 59
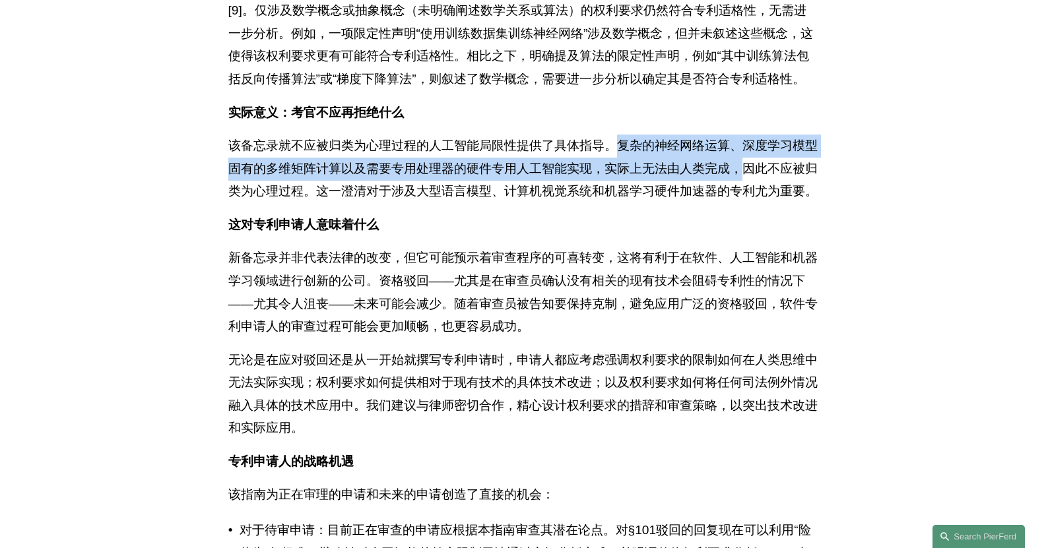
drag, startPoint x: 621, startPoint y: 215, endPoint x: 762, endPoint y: 236, distance: 142.1
click at [762, 198] on font "该备忘录就不应被归类为心理过程的人工智能局限性提供了具体指导。复杂的神经网络运算、深度学习模型固有的多维矩阵计算以及需要专用处理器的硬件专用人工智能实现，实际…" at bounding box center [522, 168] width 589 height 59
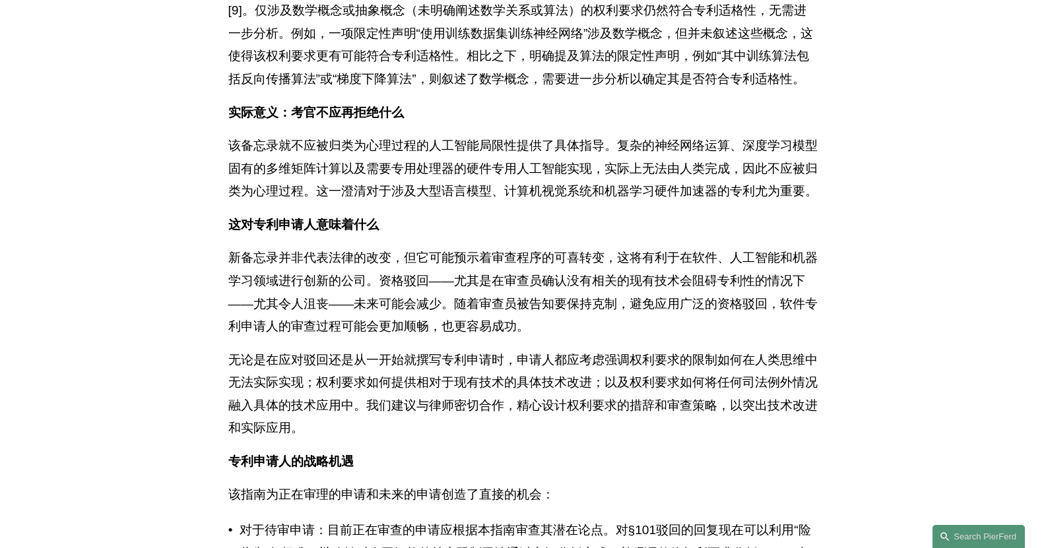
click at [708, 203] on p "该备忘录就不应被归类为心理过程的人工智能局限性提供了具体指导。复杂的神经网络运算、深度学习模型固有的多维矩阵计算以及需要专用处理器的硬件专用人工智能实现，实际…" at bounding box center [523, 169] width 590 height 69
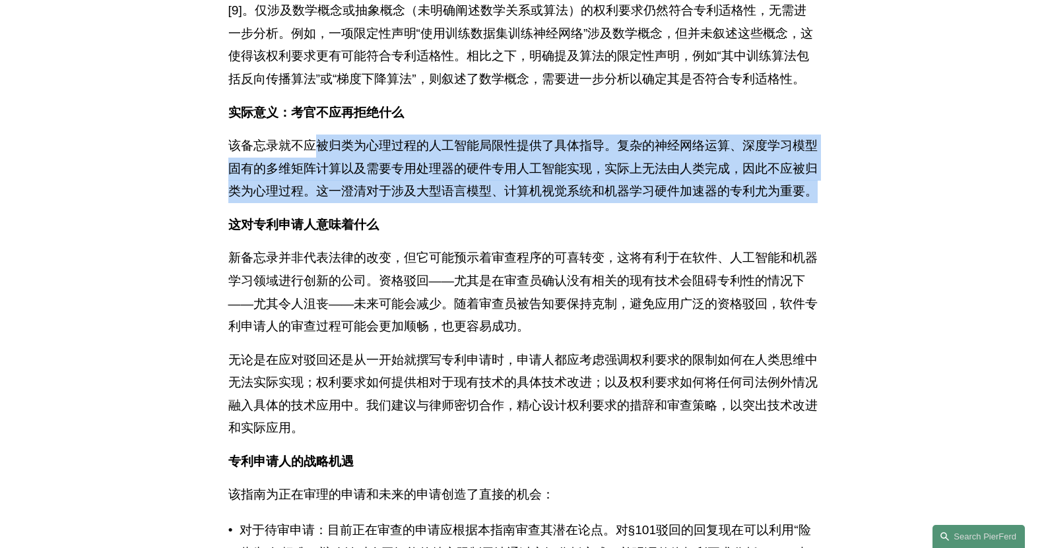
drag, startPoint x: 708, startPoint y: 277, endPoint x: 318, endPoint y: 201, distance: 397.5
click at [318, 201] on div "下载 PDF 2025年8月4日，美国专利商标局（USPTO）发布了一项重要指南，旨在显著减少基于第101条的人工智能和软件专利驳回数量。该备忘录[1]强化了…" at bounding box center [523, 2] width 590 height 1541
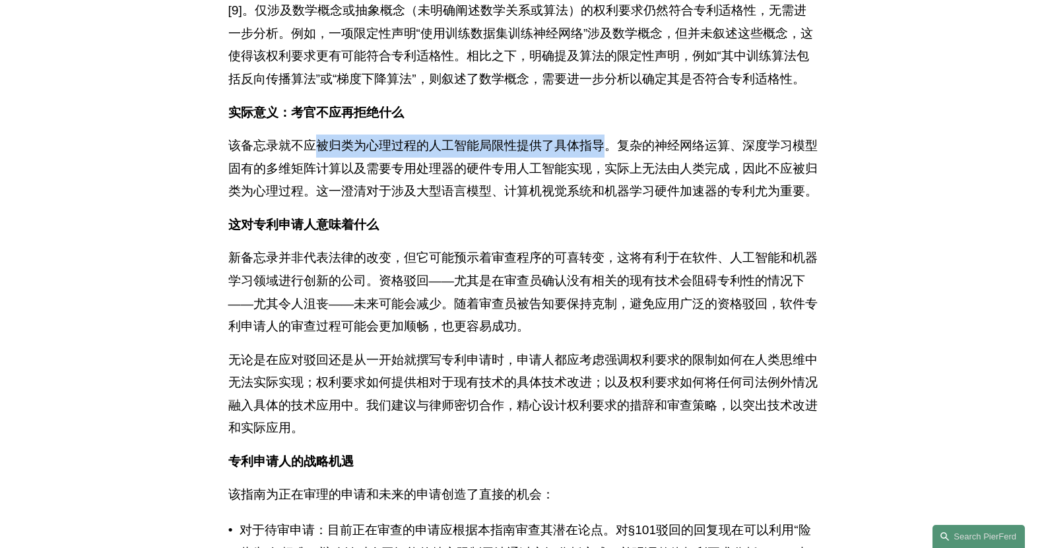
drag, startPoint x: 319, startPoint y: 209, endPoint x: 615, endPoint y: 217, distance: 295.2
click at [615, 198] on font "该备忘录就不应被归类为心理过程的人工智能局限性提供了具体指导。复杂的神经网络运算、深度学习模型固有的多维矩阵计算以及需要专用处理器的硬件专用人工智能实现，实际…" at bounding box center [522, 168] width 589 height 59
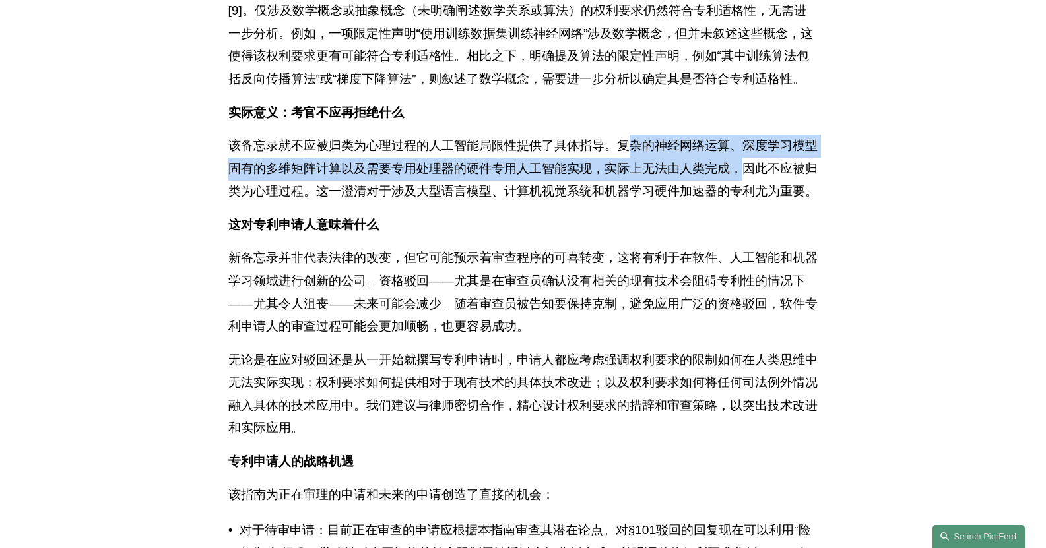
drag, startPoint x: 628, startPoint y: 215, endPoint x: 760, endPoint y: 236, distance: 133.6
click at [760, 198] on font "该备忘录就不应被归类为心理过程的人工智能局限性提供了具体指导。复杂的神经网络运算、深度学习模型固有的多维矩阵计算以及需要专用处理器的硬件专用人工智能实现，实际…" at bounding box center [522, 168] width 589 height 59
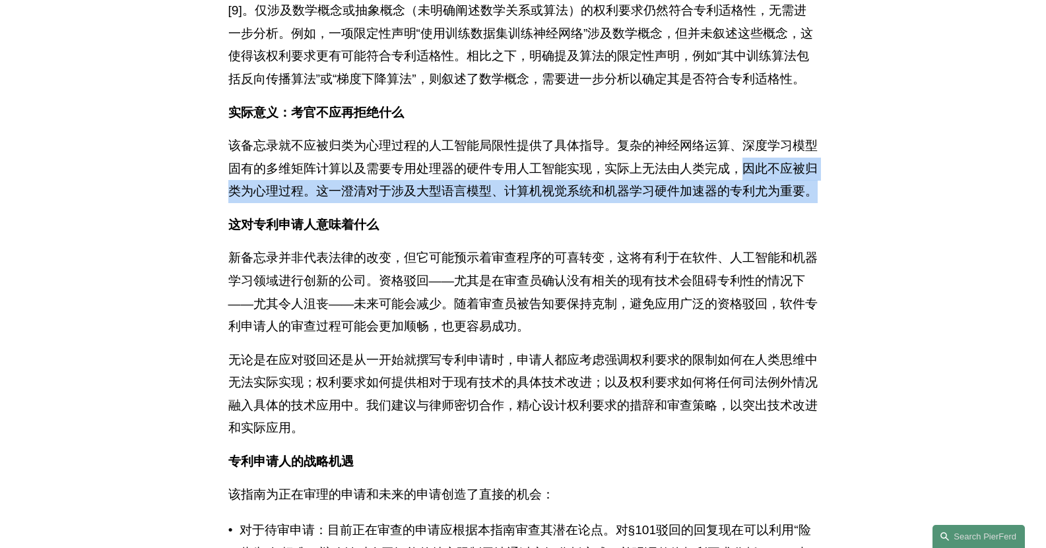
drag, startPoint x: 762, startPoint y: 238, endPoint x: 753, endPoint y: 282, distance: 44.4
click at [753, 203] on p "该备忘录就不应被归类为心理过程的人工智能局限性提供了具体指导。复杂的神经网络运算、深度学习模型固有的多维矩阵计算以及需要专用处理器的硬件专用人工智能实现，实际…" at bounding box center [523, 169] width 590 height 69
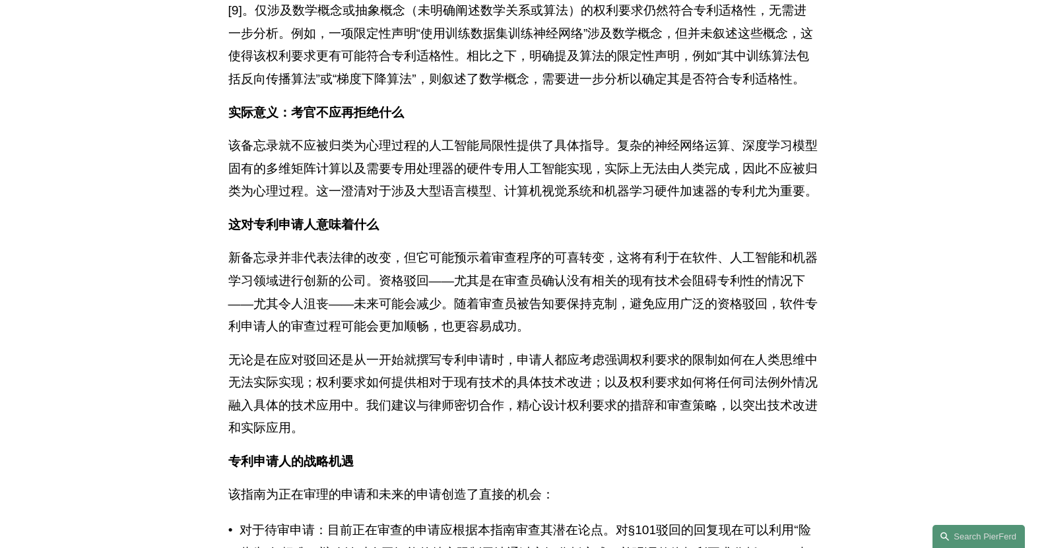
click at [466, 203] on p "该备忘录就不应被归类为心理过程的人工智能局限性提供了具体指导。复杂的神经网络运算、深度学习模型固有的多维矩阵计算以及需要专用处理器的硬件专用人工智能实现，实际…" at bounding box center [523, 169] width 590 height 69
drag, startPoint x: 343, startPoint y: 257, endPoint x: 757, endPoint y: 238, distance: 415.0
click at [757, 198] on font "该备忘录就不应被归类为心理过程的人工智能局限性提供了具体指导。复杂的神经网络运算、深度学习模型固有的多维矩阵计算以及需要专用处理器的硬件专用人工智能实现，实际…" at bounding box center [522, 168] width 589 height 59
click at [746, 203] on p "该备忘录就不应被归类为心理过程的人工智能局限性提供了具体指导。复杂的神经网络运算、深度学习模型固有的多维矩阵计算以及需要专用处理器的硬件专用人工智能实现，实际…" at bounding box center [523, 169] width 590 height 69
drag, startPoint x: 760, startPoint y: 240, endPoint x: 341, endPoint y: 251, distance: 419.3
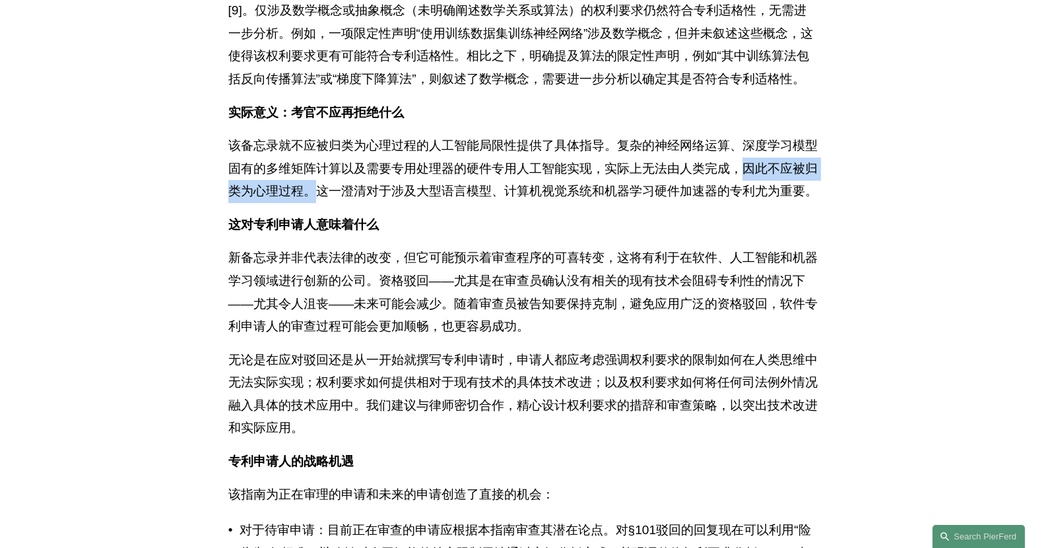
click at [341, 203] on p "该备忘录就不应被归类为心理过程的人工智能局限性提供了具体指导。复杂的神经网络运算、深度学习模型固有的多维矩阵计算以及需要专用处理器的硬件专用人工智能实现，实际…" at bounding box center [523, 169] width 590 height 69
drag, startPoint x: 340, startPoint y: 256, endPoint x: 759, endPoint y: 231, distance: 419.9
click at [759, 198] on font "该备忘录就不应被归类为心理过程的人工智能局限性提供了具体指导。复杂的神经网络运算、深度学习模型固有的多维矩阵计算以及需要专用处理器的硬件专用人工智能实现，实际…" at bounding box center [522, 168] width 589 height 59
click at [710, 198] on font "该备忘录就不应被归类为心理过程的人工智能局限性提供了具体指导。复杂的神经网络运算、深度学习模型固有的多维矩阵计算以及需要专用处理器的硬件专用人工智能实现，实际…" at bounding box center [522, 168] width 589 height 59
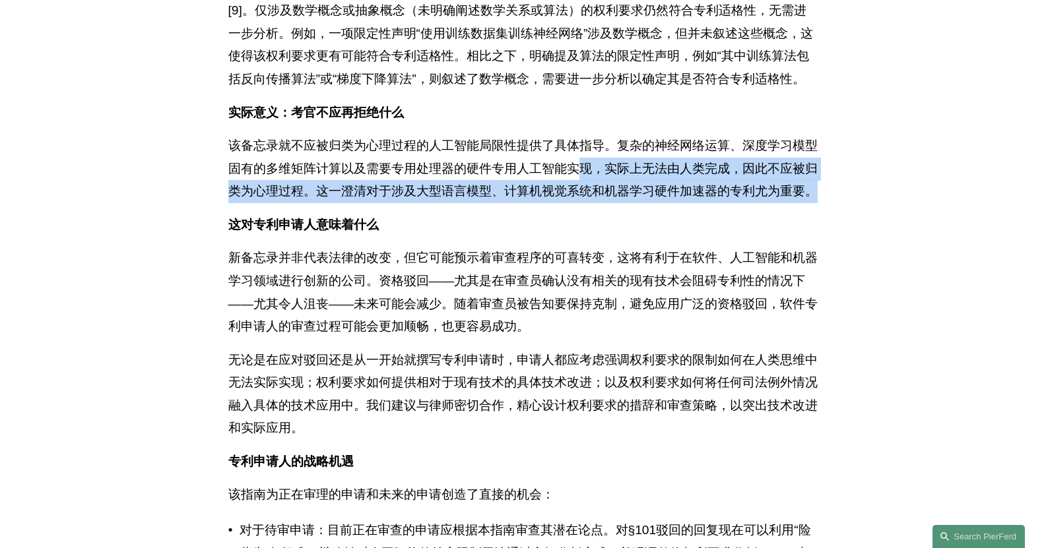
drag, startPoint x: 678, startPoint y: 285, endPoint x: 588, endPoint y: 247, distance: 97.6
click at [588, 203] on p "该备忘录就不应被归类为心理过程的人工智能局限性提供了具体指导。复杂的神经网络运算、深度学习模型固有的多维矩阵计算以及需要专用处理器的硬件专用人工智能实现，实际…" at bounding box center [523, 169] width 590 height 69
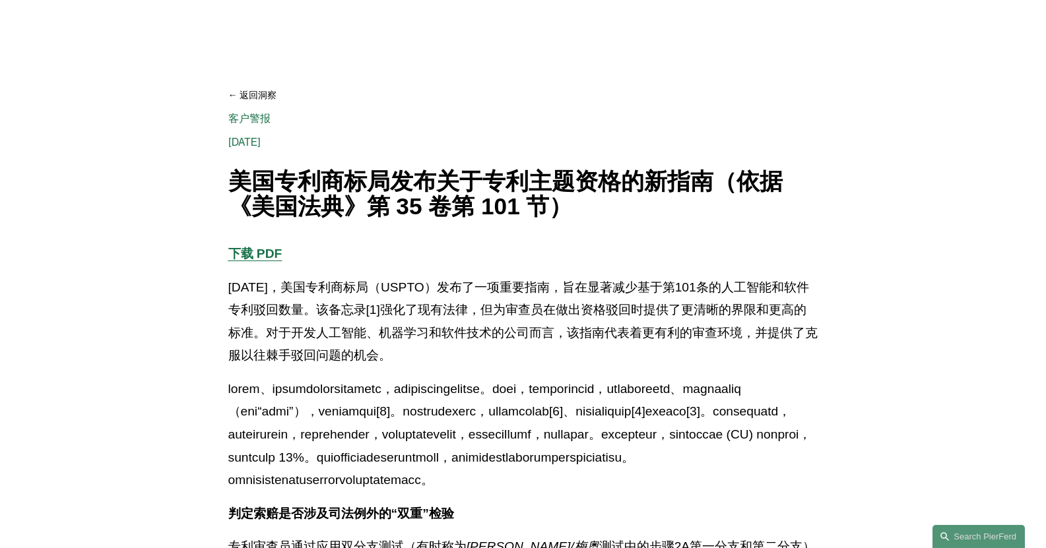
scroll to position [0, 0]
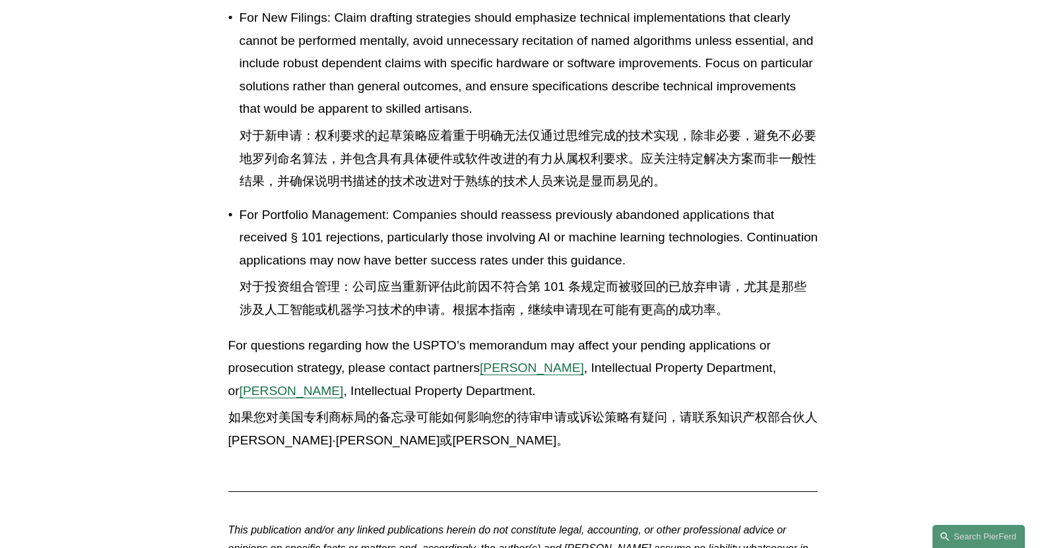
scroll to position [3300, 0]
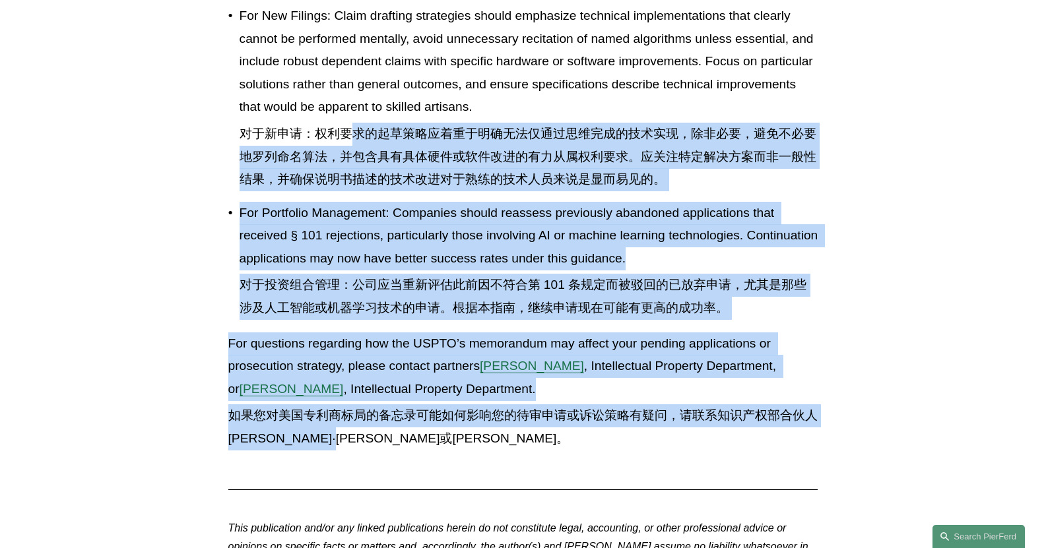
drag, startPoint x: 516, startPoint y: 448, endPoint x: 346, endPoint y: 124, distance: 365.5
click at [335, 125] on font "对于新申请：权利要求的起草策略应着重于明确无法仅通过思维完成的技术实现，除非必要，避免不必要地罗列命名算法，并包含具有具体硬件或软件改进的有力从属权利要求。应…" at bounding box center [529, 157] width 579 height 69
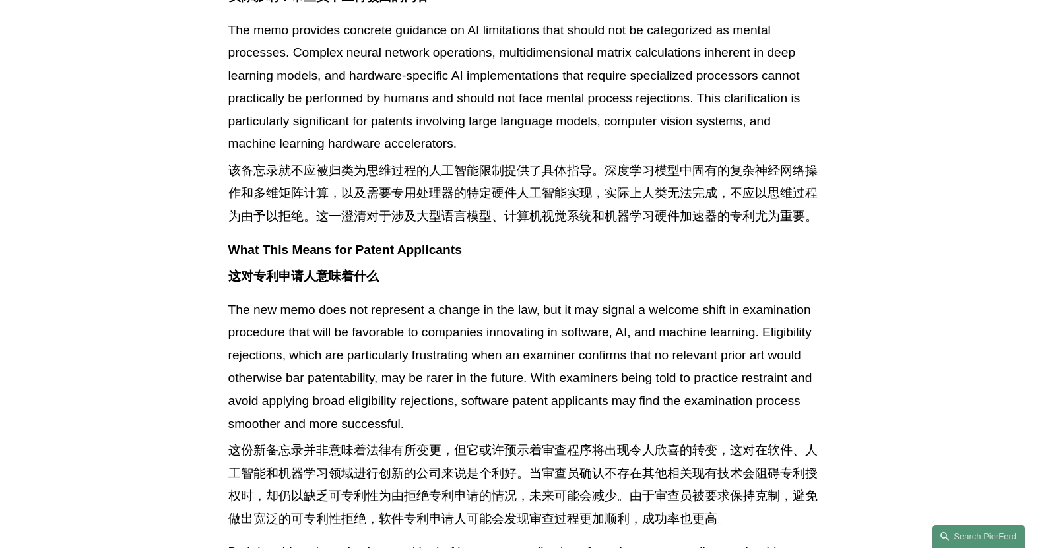
scroll to position [2750, 0]
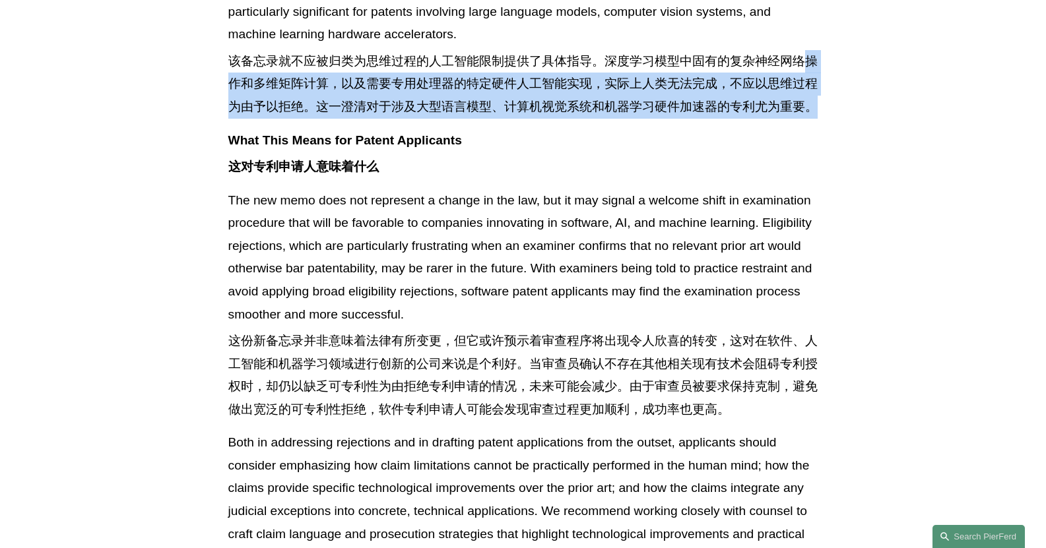
drag, startPoint x: 570, startPoint y: 185, endPoint x: 191, endPoint y: 121, distance: 384.9
click at [325, 119] on font "该备忘录就不应被归类为思维过程的人工智能限制提供了具体指导。深度学习模型中固有的复杂神经网络操作和多维矩阵计算，以及需要专用处理器的特定硬件人工智能实现，实际…" at bounding box center [523, 84] width 590 height 69
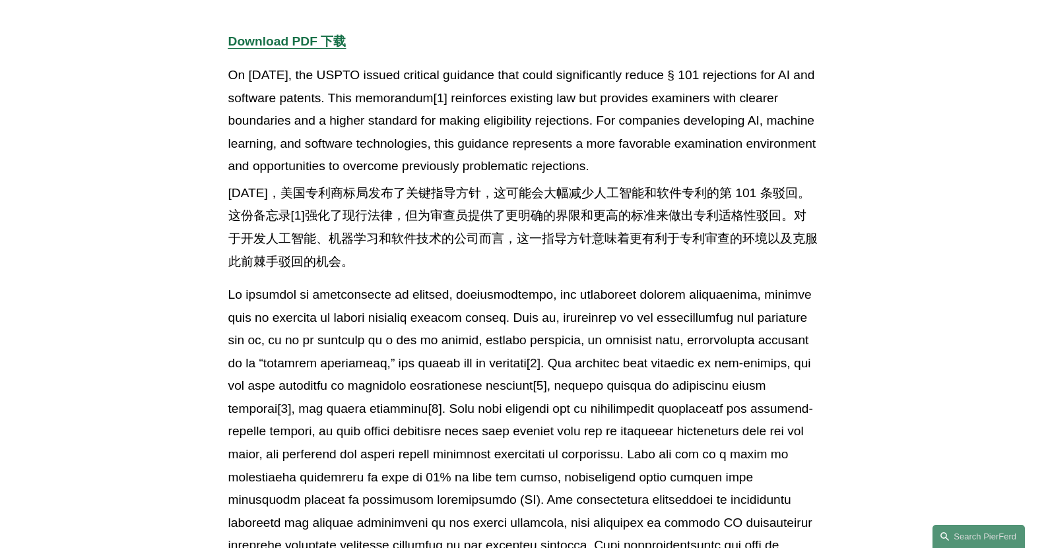
scroll to position [550, 0]
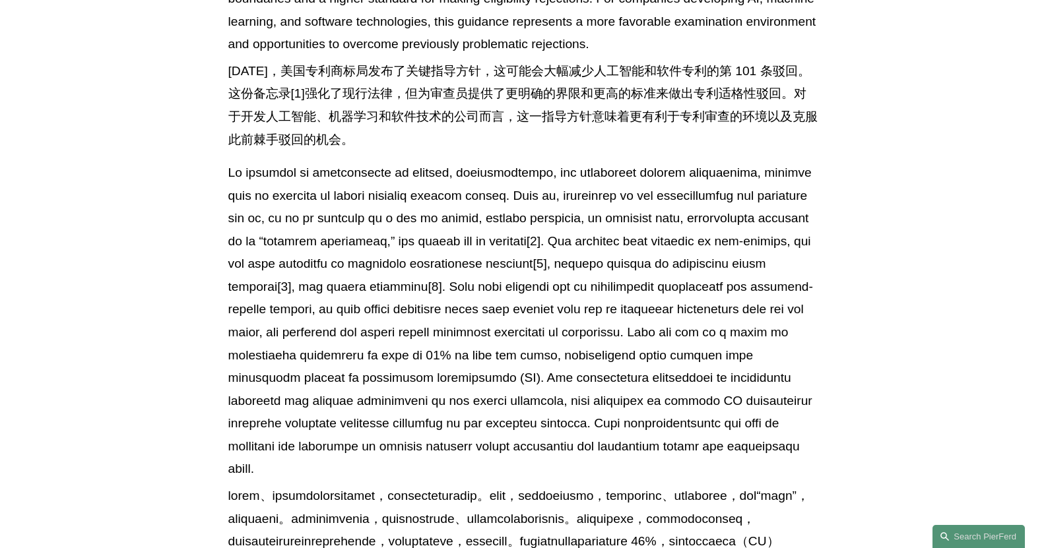
drag, startPoint x: 574, startPoint y: 137, endPoint x: 387, endPoint y: 73, distance: 197.5
click at [387, 73] on font "[DATE]，美国专利商标局发布了关键指导方针，这可能会大幅减少人工智能和软件专利的第 101 条驳回。这份备忘录[1]强化了现行法律，但为审查员提供了更明确…" at bounding box center [523, 105] width 590 height 91
drag, startPoint x: 380, startPoint y: 68, endPoint x: 507, endPoint y: 144, distance: 148.3
click at [507, 143] on font "[DATE]，美国专利商标局发布了关键指导方针，这可能会大幅减少人工智能和软件专利的第 101 条驳回。这份备忘录[1]强化了现行法律，但为审查员提供了更明确…" at bounding box center [523, 105] width 590 height 91
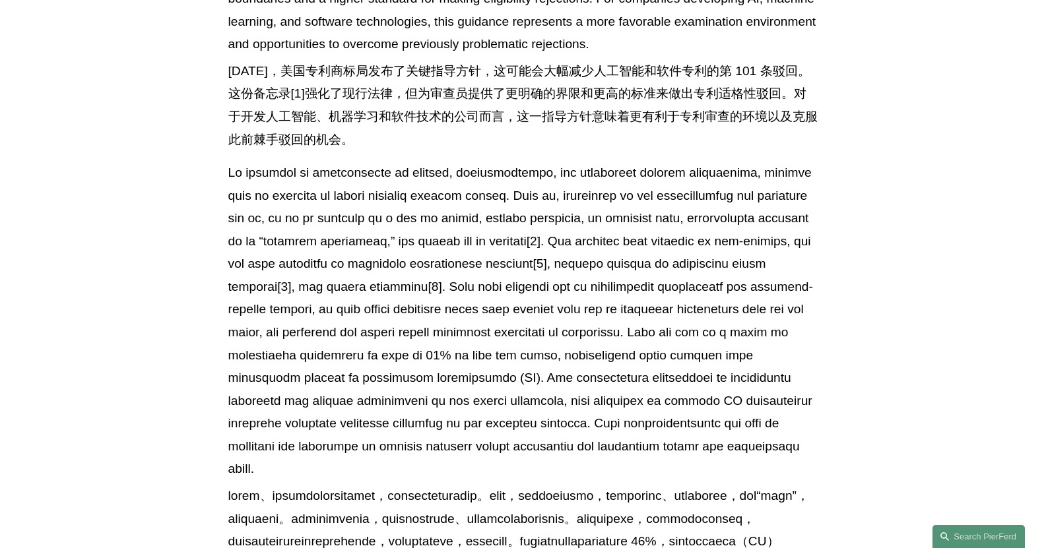
click at [507, 144] on font "[DATE]，美国专利商标局发布了关键指导方针，这可能会大幅减少人工智能和软件专利的第 101 条驳回。这份备忘录[1]强化了现行法律，但为审查员提供了更明确…" at bounding box center [523, 105] width 590 height 91
drag, startPoint x: 476, startPoint y: 140, endPoint x: 228, endPoint y: 62, distance: 259.5
click at [232, 61] on font "[DATE]，美国专利商标局发布了关键指导方针，这可能会大幅减少人工智能和软件专利的第 101 条驳回。这份备忘录[1]强化了现行法律，但为审查员提供了更明确…" at bounding box center [523, 105] width 590 height 91
click at [228, 62] on font "[DATE]，美国专利商标局发布了关键指导方针，这可能会大幅减少人工智能和软件专利的第 101 条驳回。这份备忘录[1]强化了现行法律，但为审查员提供了更明确…" at bounding box center [523, 105] width 590 height 91
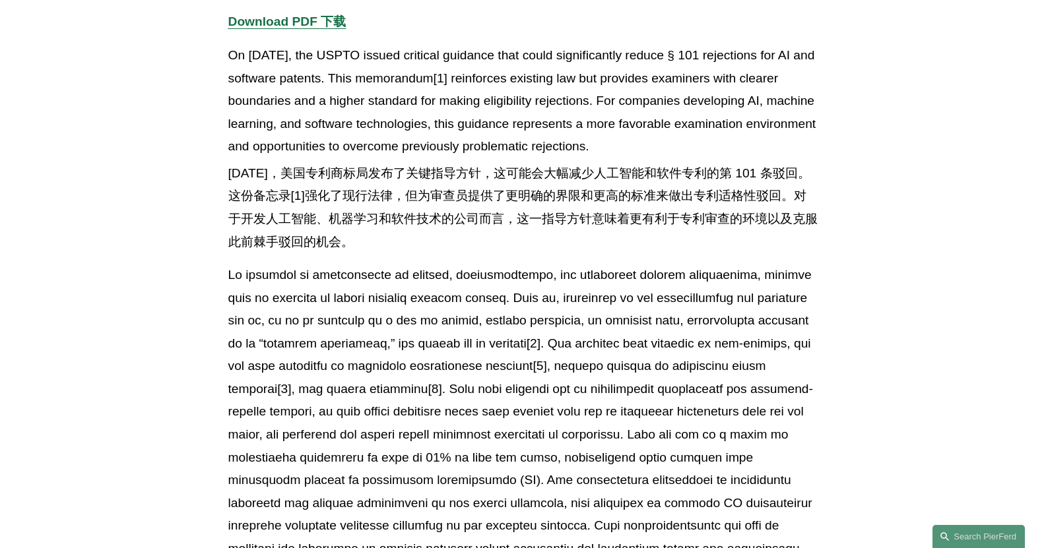
scroll to position [660, 0]
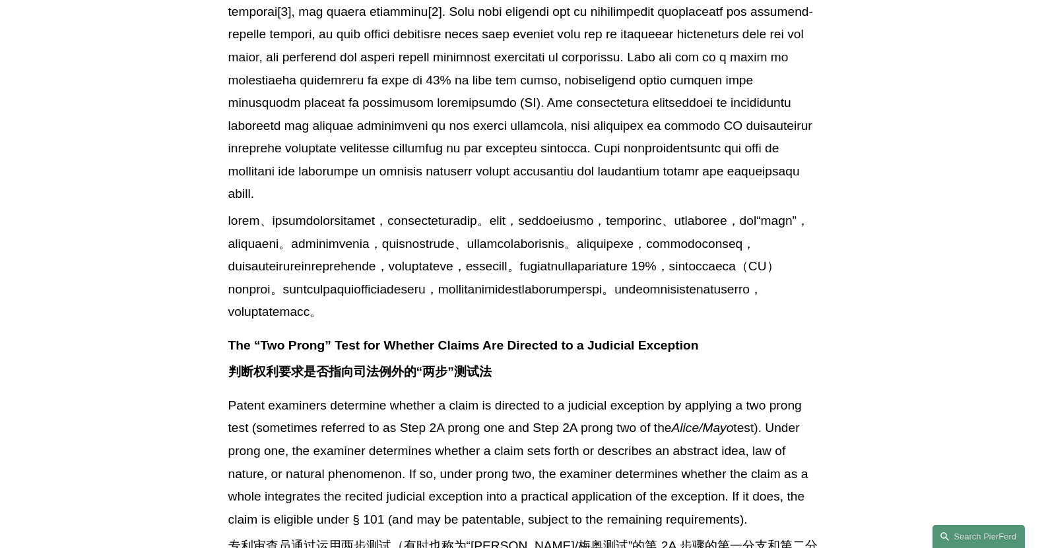
scroll to position [880, 0]
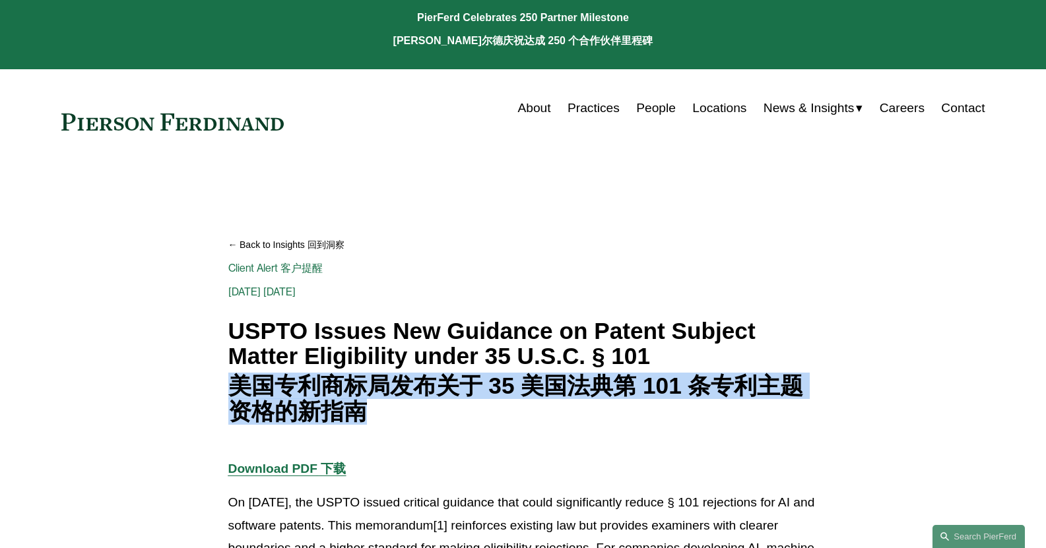
drag, startPoint x: 235, startPoint y: 382, endPoint x: 413, endPoint y: 422, distance: 182.1
click at [413, 422] on font "美国专利商标局发布关于 35 美国法典第 101 条专利主题资格的新指南" at bounding box center [523, 399] width 590 height 51
copy font "美国专利商标局发布关于 35 美国法典第 101 条专利主题资格的新指南"
drag, startPoint x: 705, startPoint y: 455, endPoint x: 626, endPoint y: 261, distance: 209.3
